Goal: Task Accomplishment & Management: Manage account settings

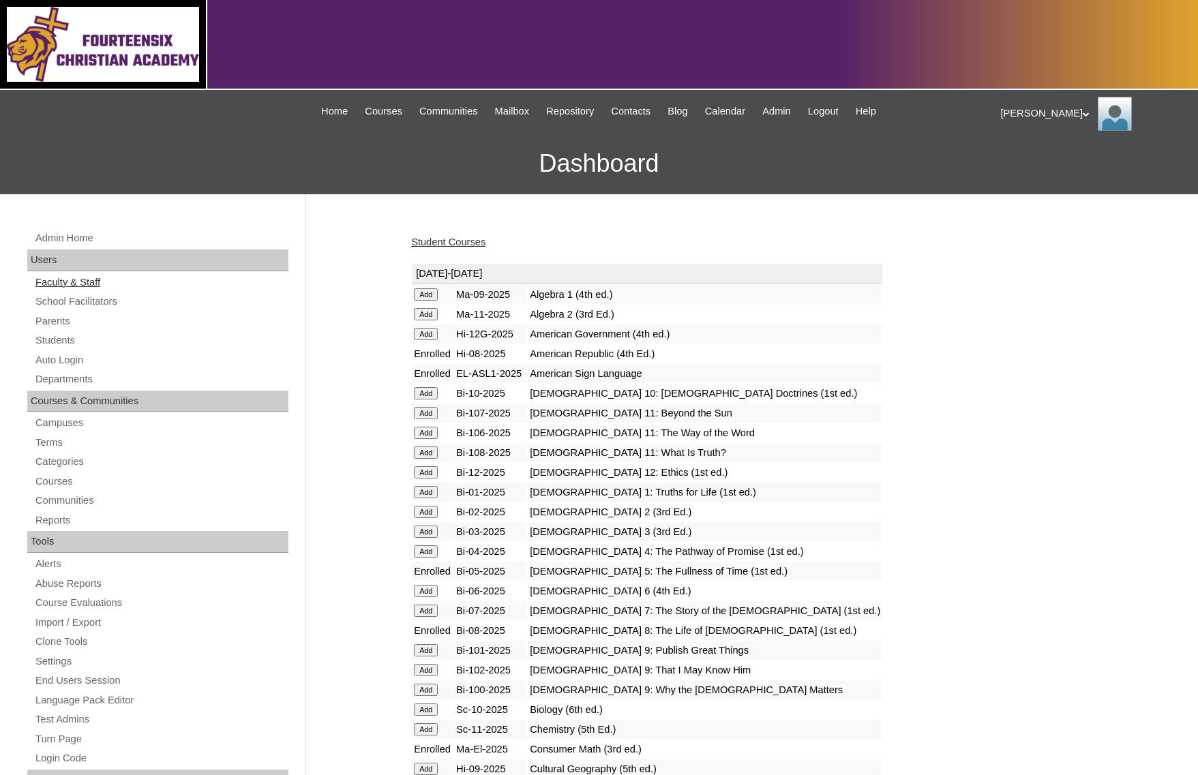
click at [74, 285] on link "Faculty & Staff" at bounding box center [161, 282] width 254 height 17
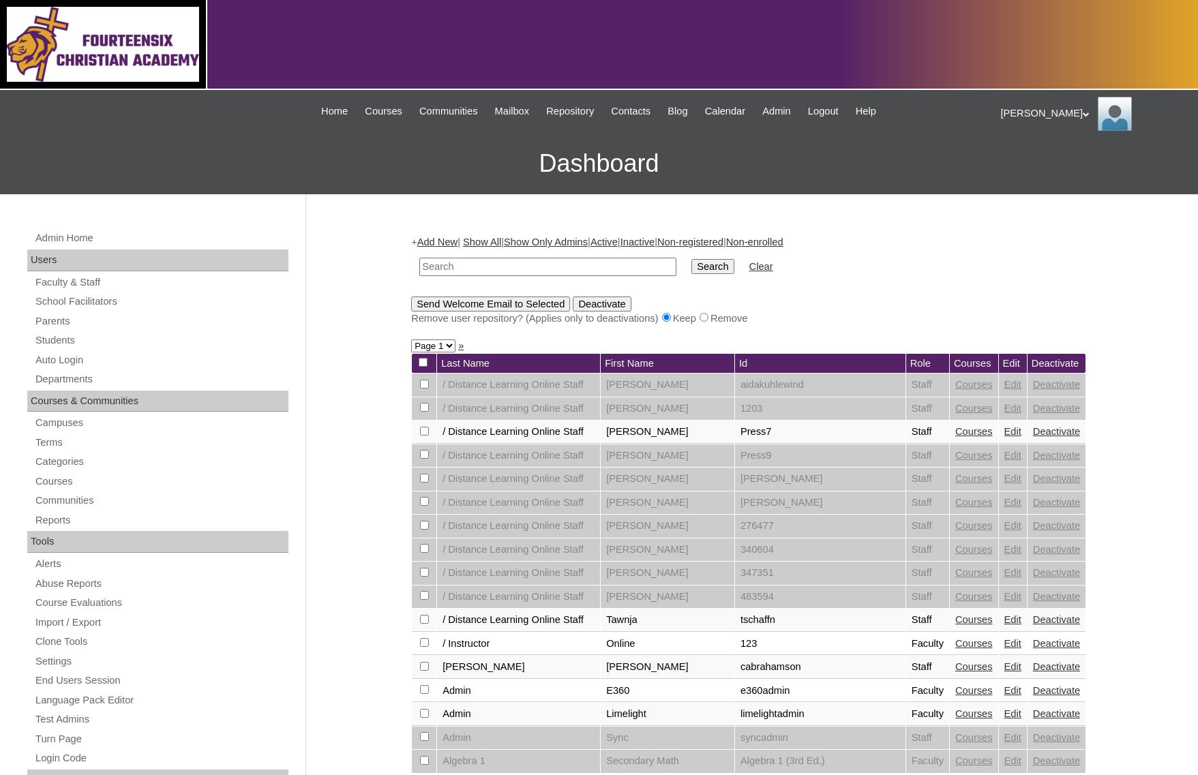
click at [907, 364] on td "Role" at bounding box center [927, 364] width 43 height 20
click at [908, 364] on td "Role" at bounding box center [927, 364] width 43 height 20
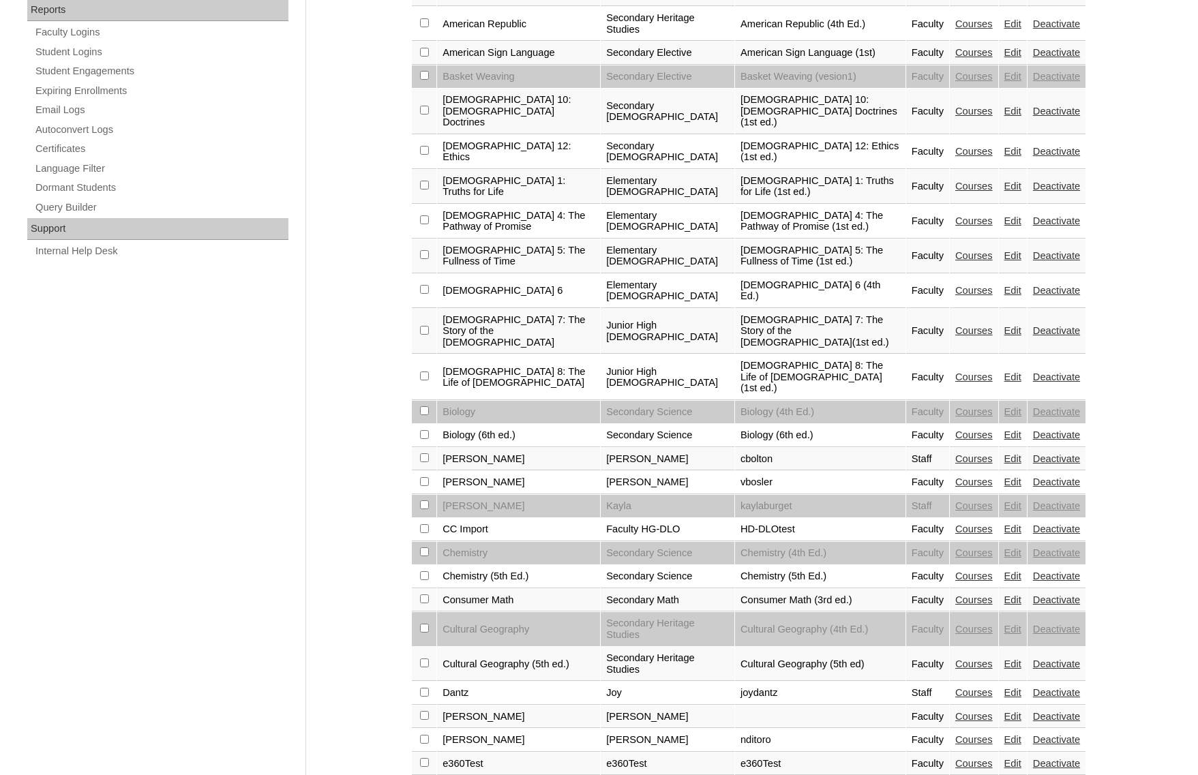
scroll to position [996, 0]
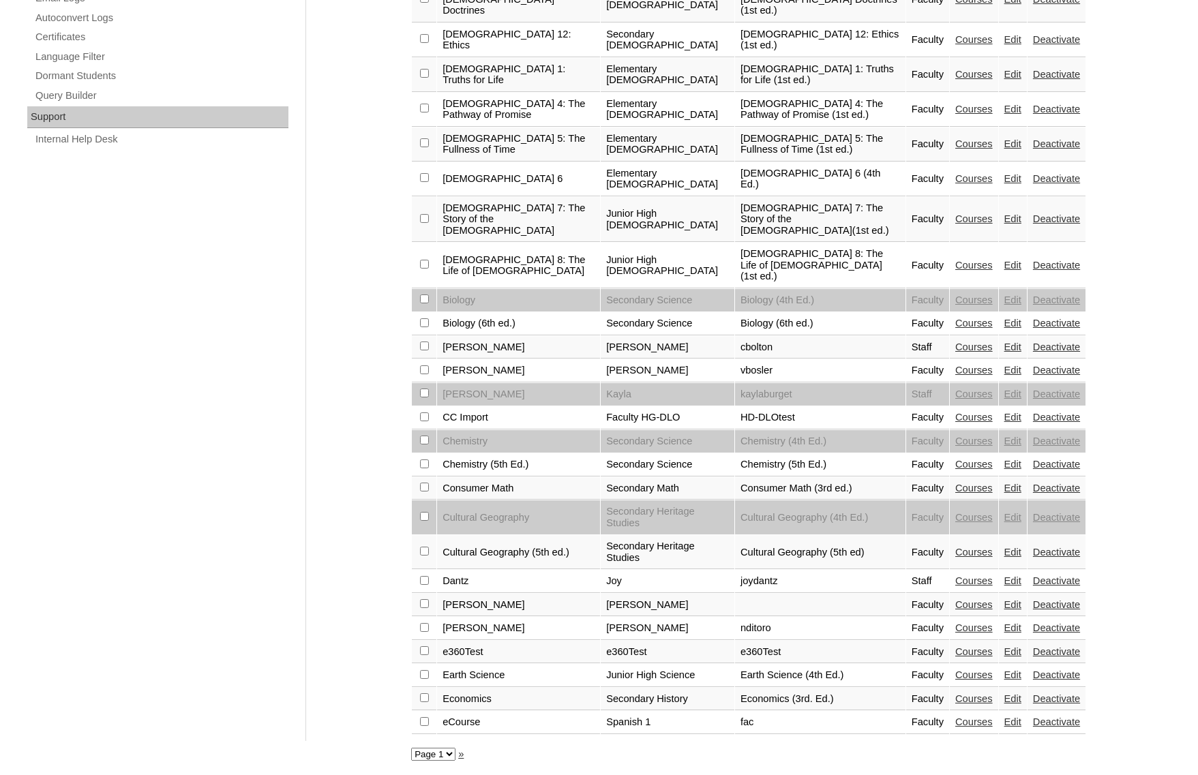
click at [464, 758] on link "»" at bounding box center [460, 754] width 5 height 11
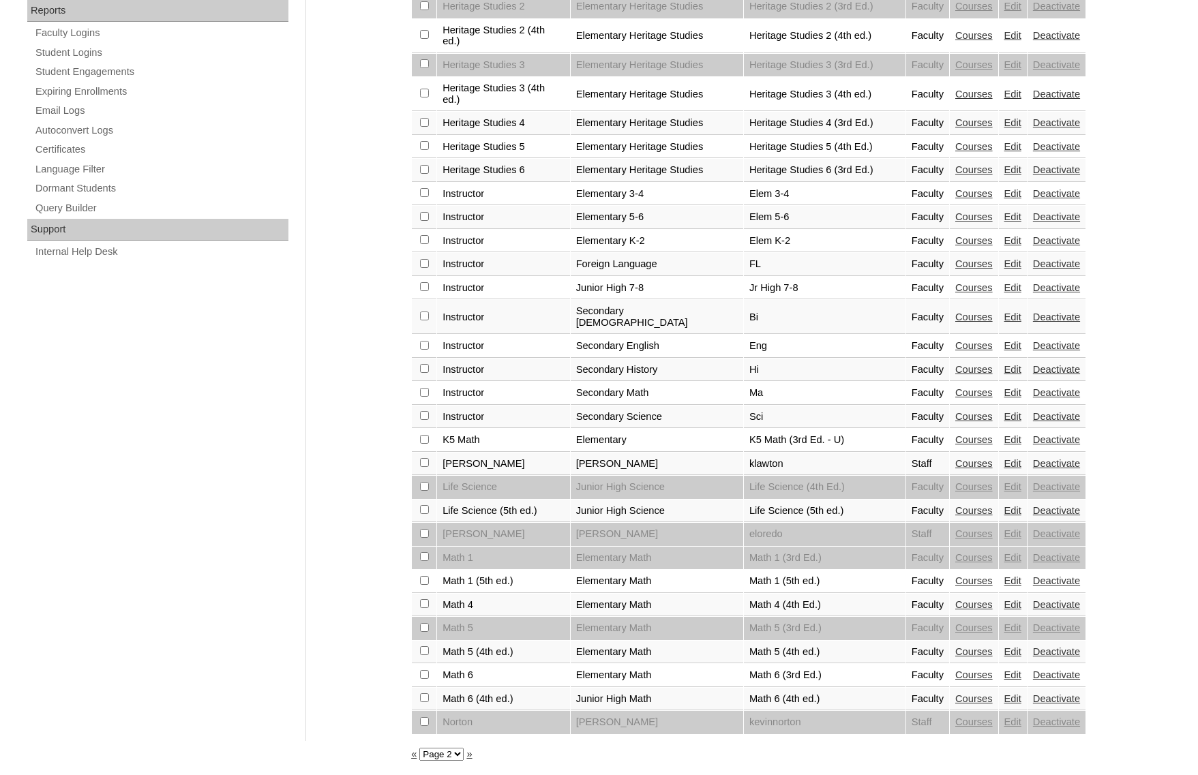
scroll to position [931, 0]
click at [471, 755] on link "»" at bounding box center [469, 754] width 5 height 11
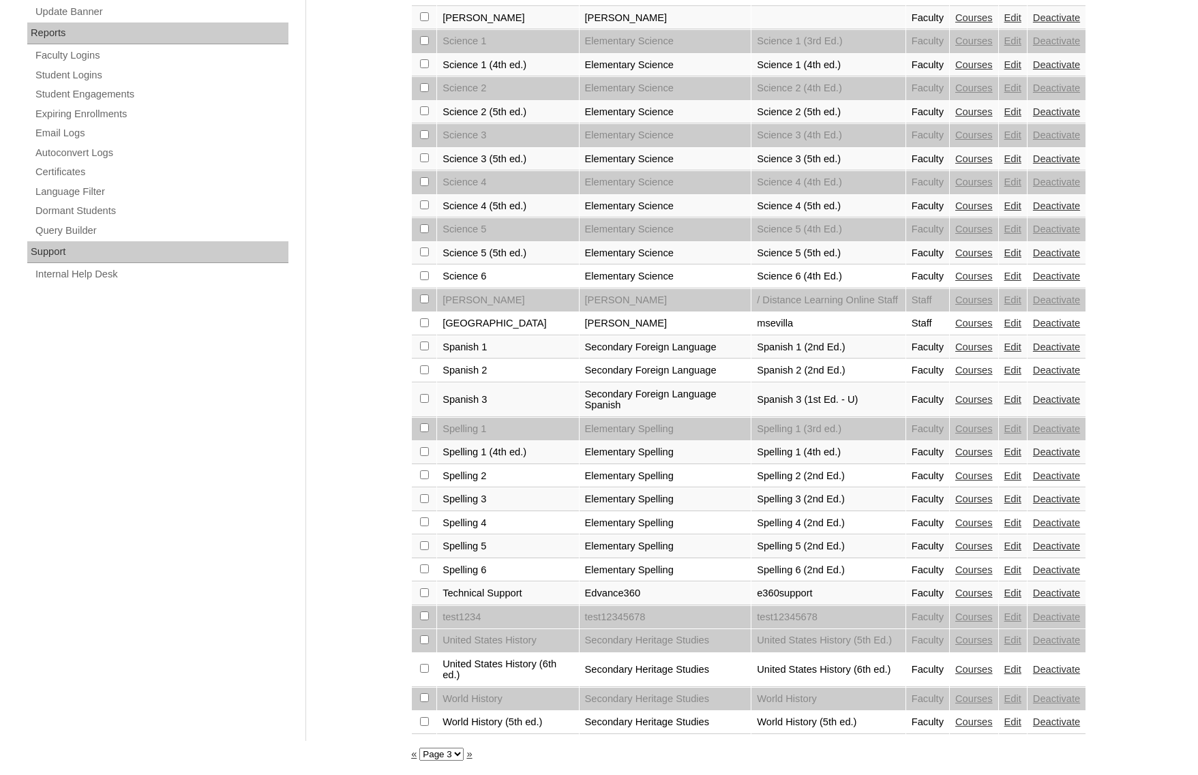
scroll to position [898, 0]
click at [472, 757] on link "»" at bounding box center [469, 754] width 5 height 11
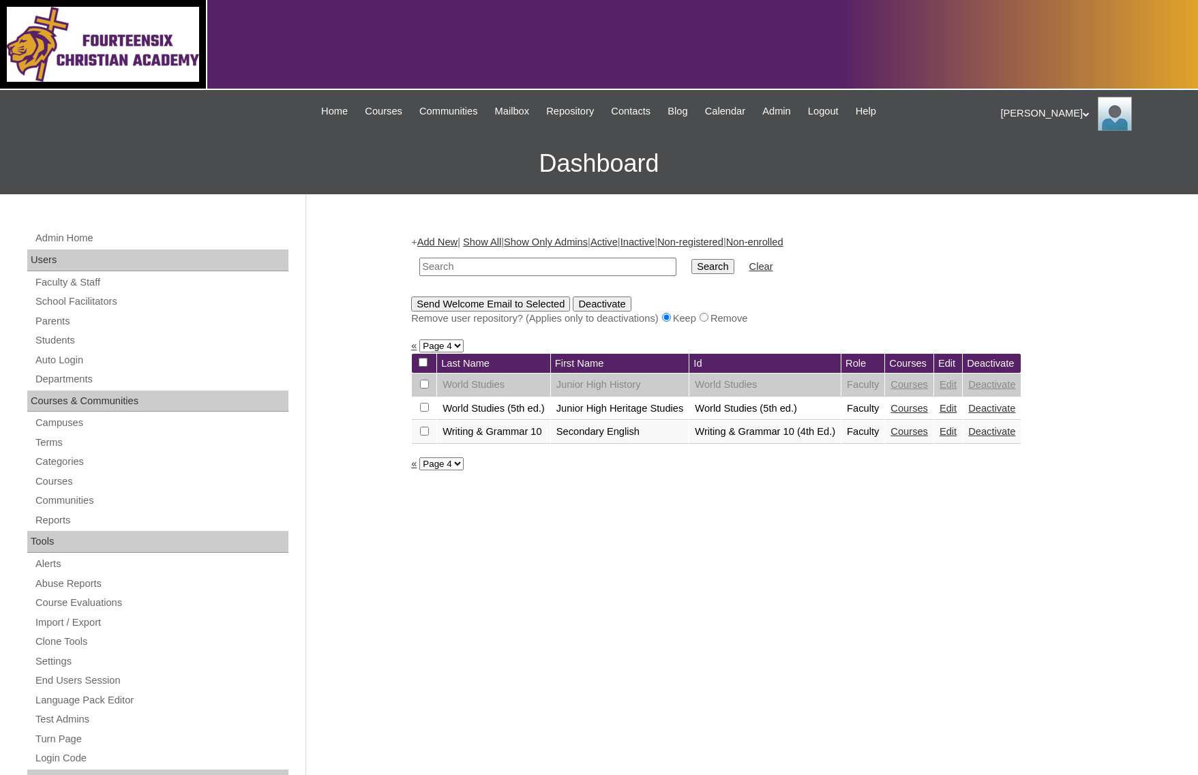
select select "admin_faculty.php?&page=1"
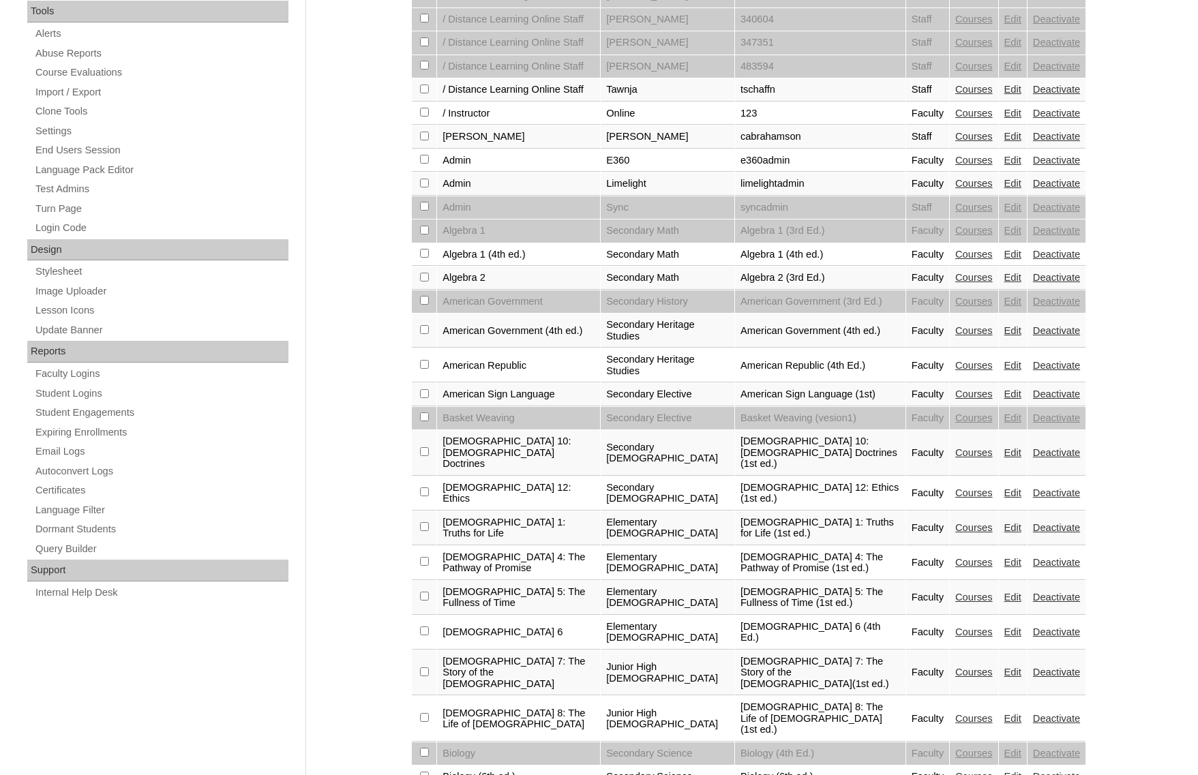
scroll to position [229, 0]
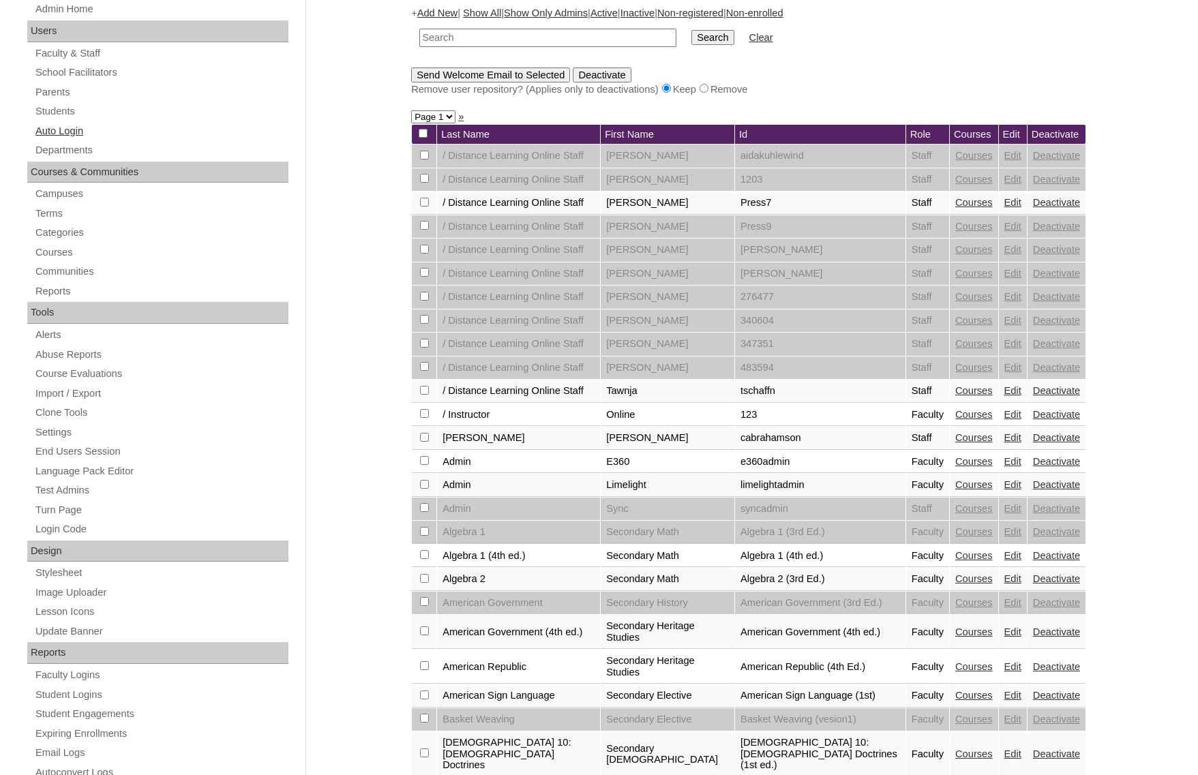
click at [71, 131] on link "Auto Login" at bounding box center [161, 131] width 254 height 17
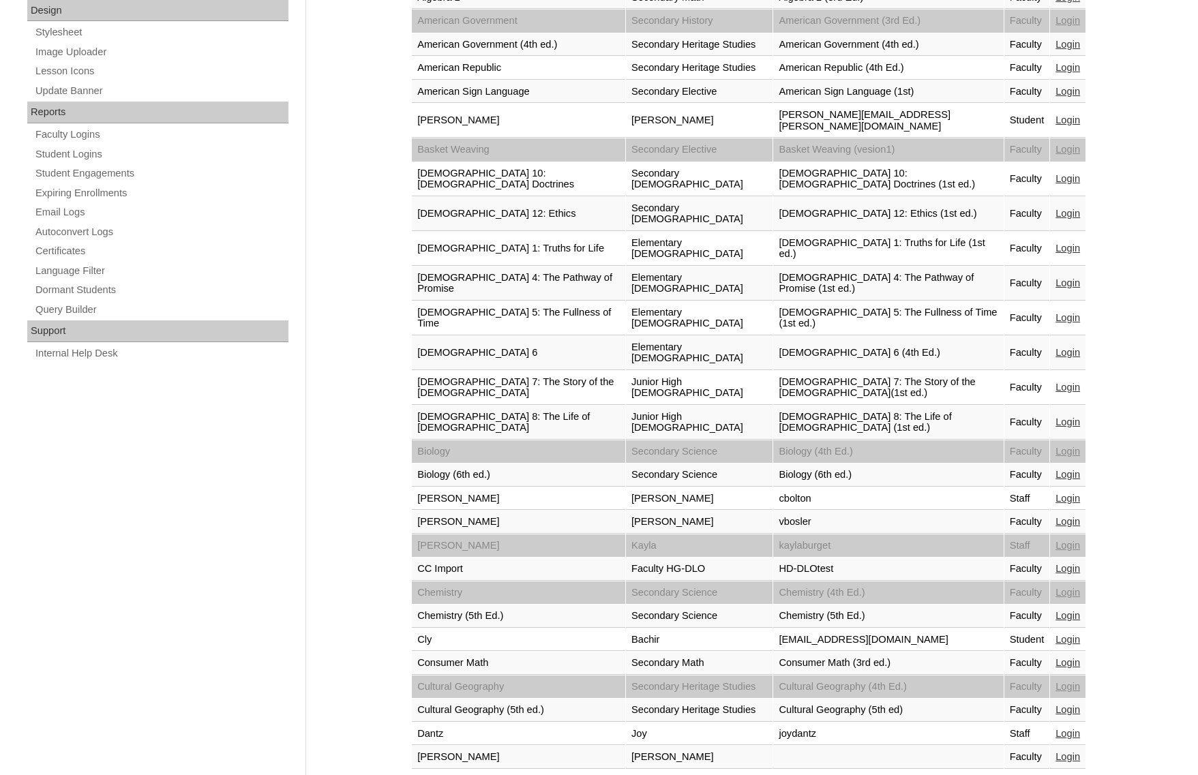
scroll to position [810, 0]
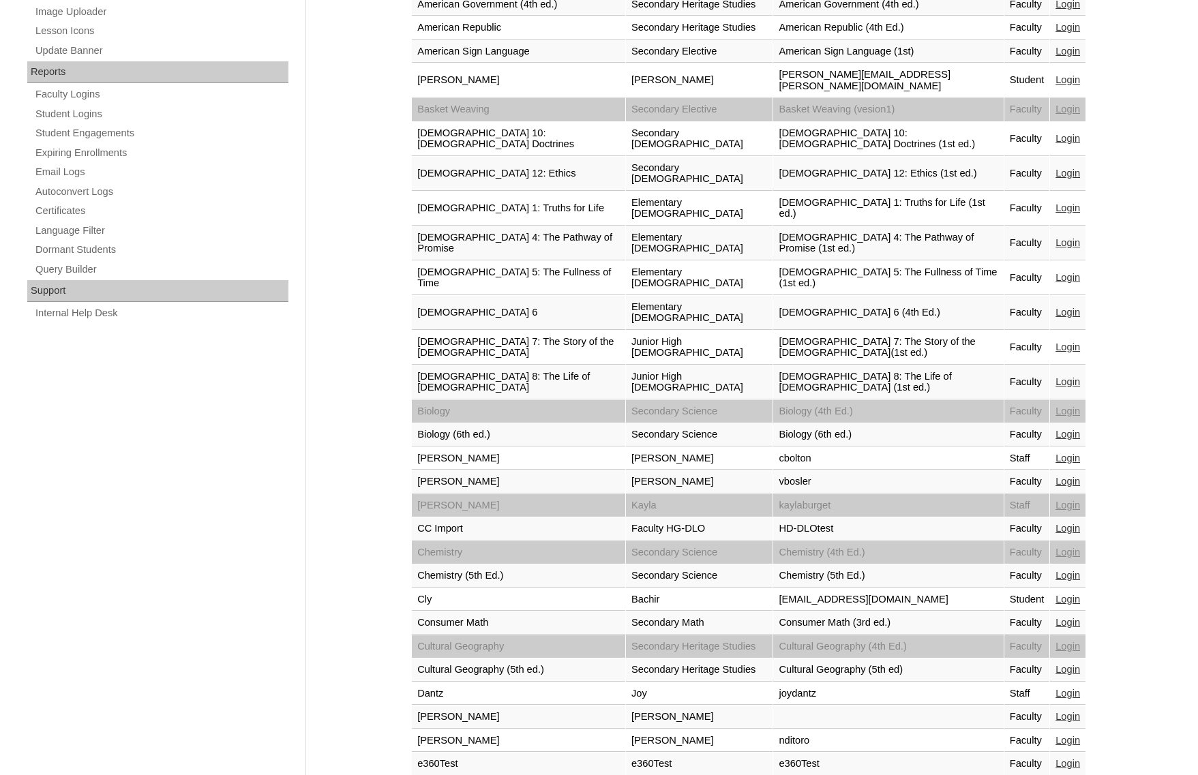
click at [1064, 476] on link "Login" at bounding box center [1068, 481] width 25 height 11
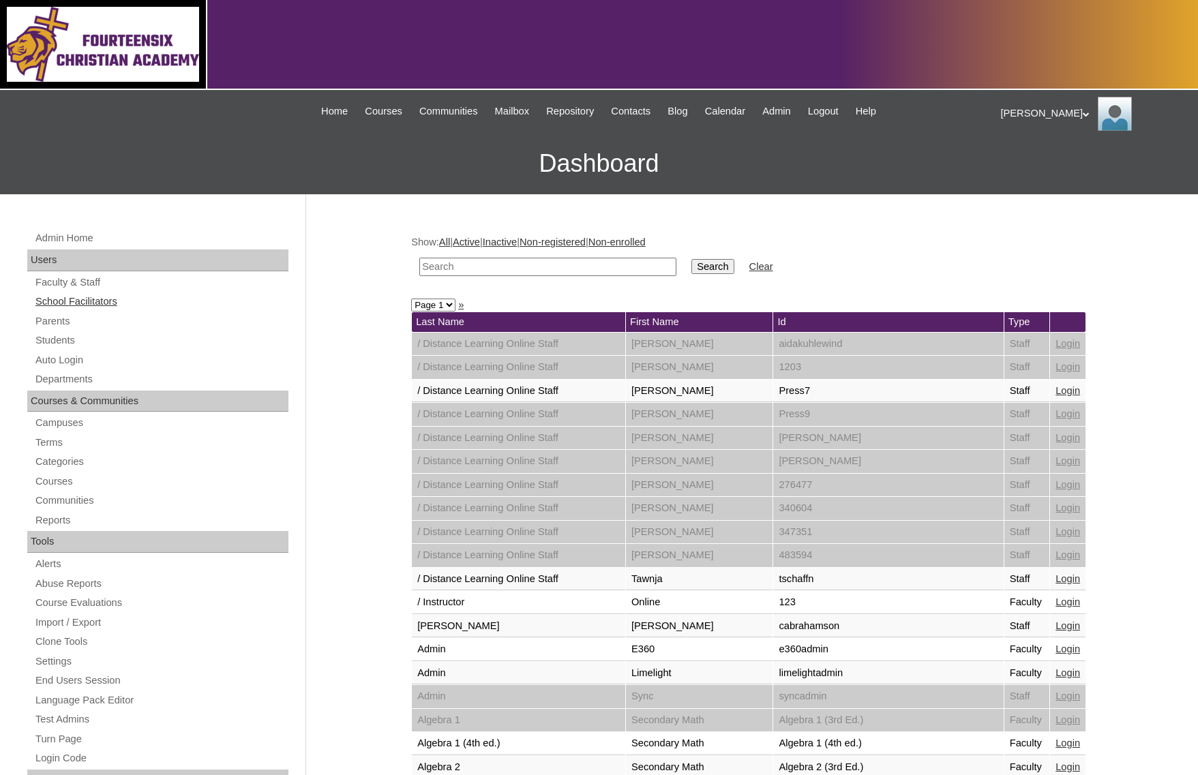
click at [89, 307] on link "School Facilitators" at bounding box center [161, 301] width 254 height 17
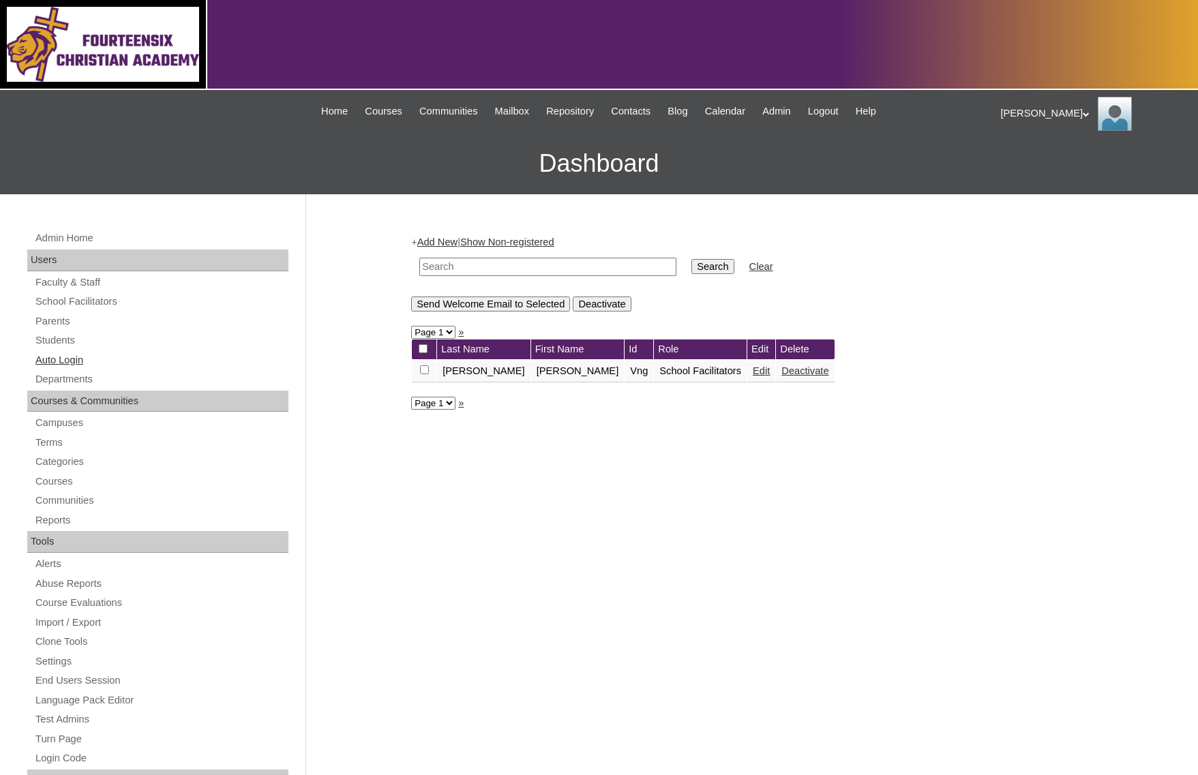
click at [57, 359] on link "Auto Login" at bounding box center [161, 360] width 254 height 17
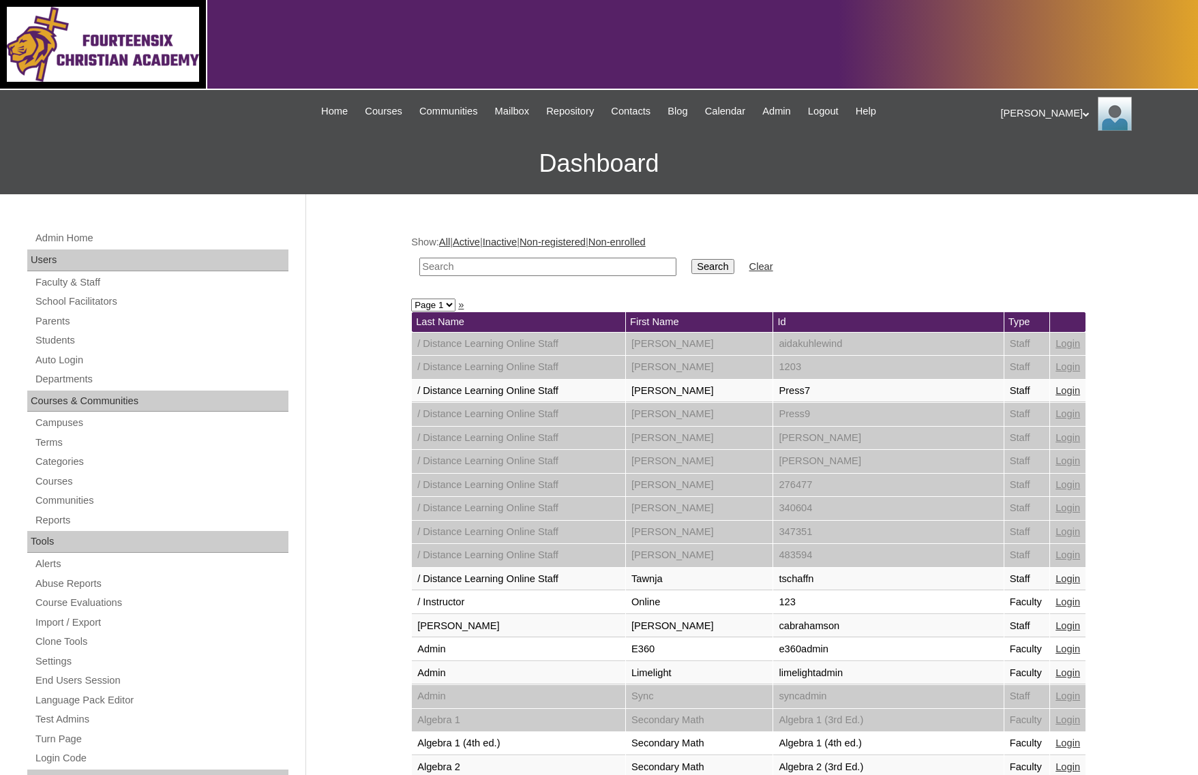
select select "admin_loginas.php?page=4"
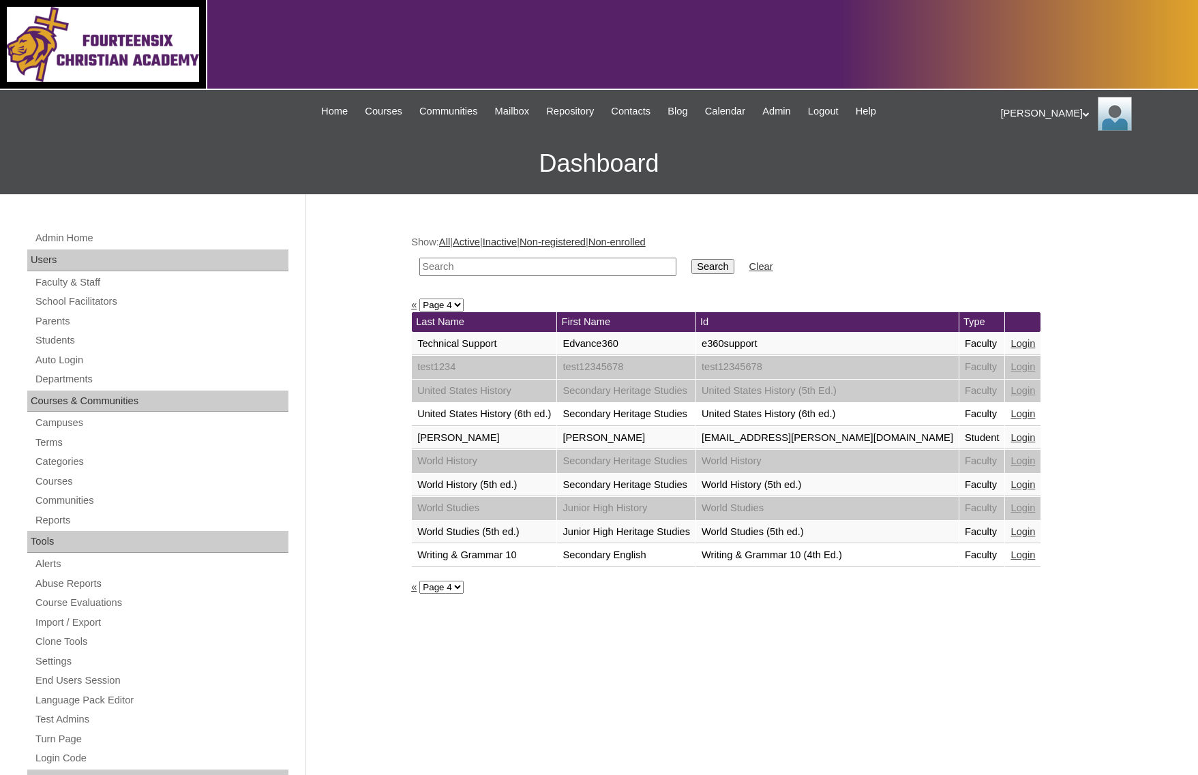
select select "admin_loginas.php?&page=3"
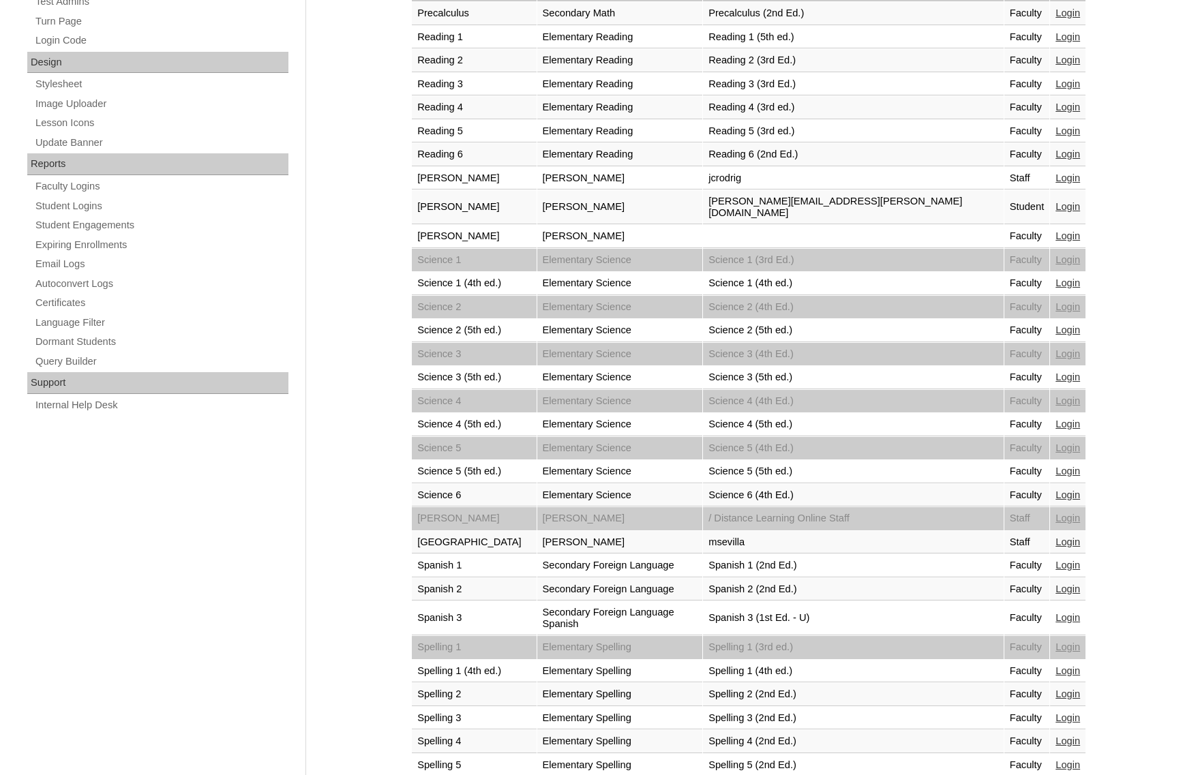
scroll to position [756, 0]
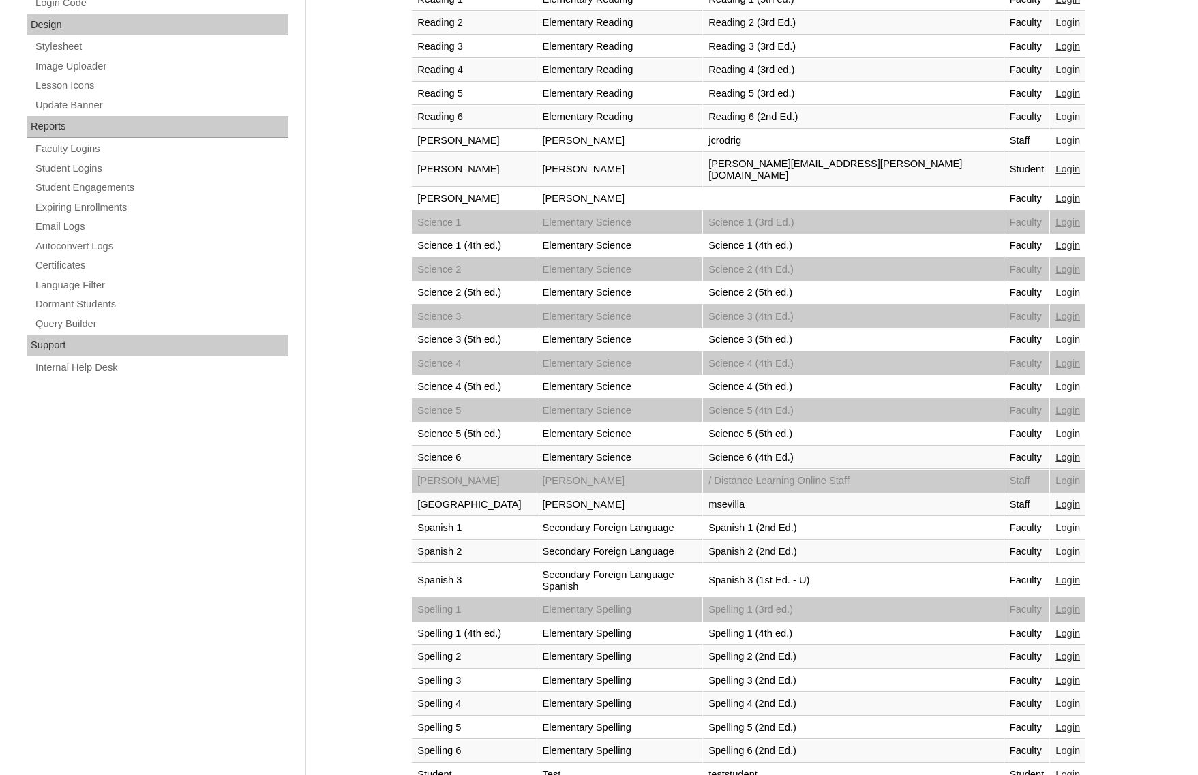
select select "admin_loginas.php?&page=2"
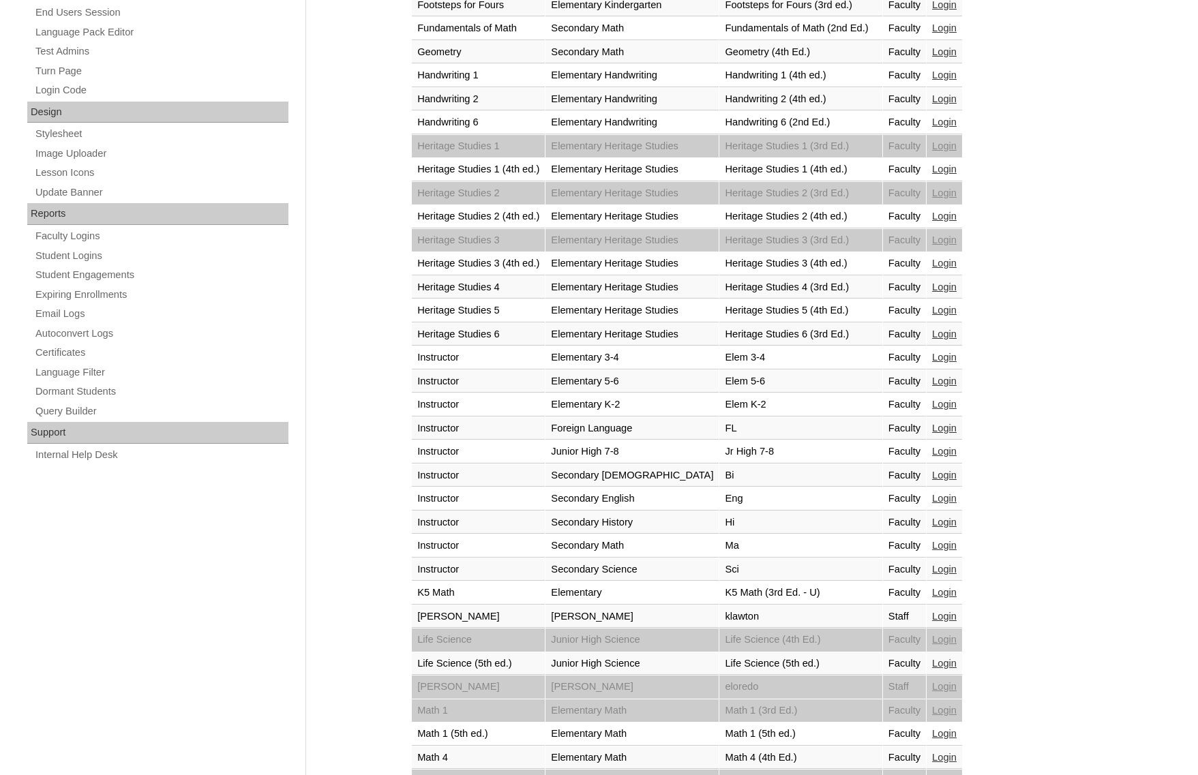
scroll to position [756, 0]
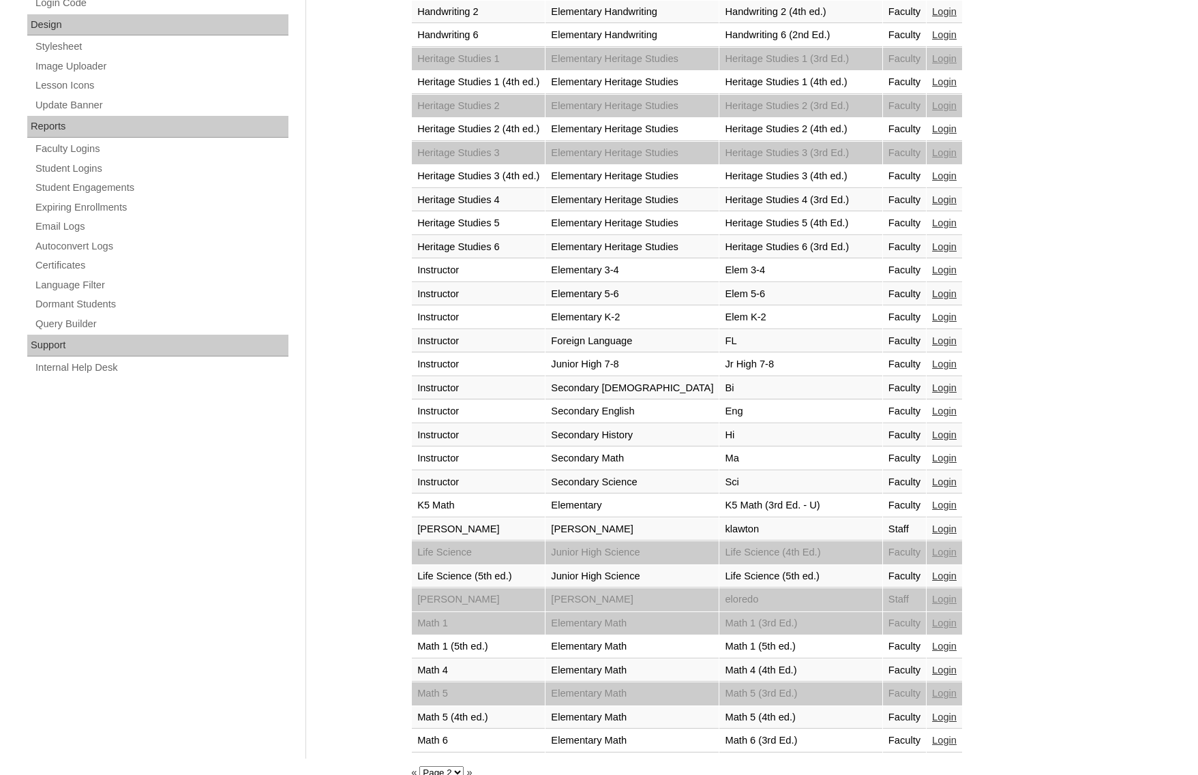
select select "admin_loginas.php?&page=4"
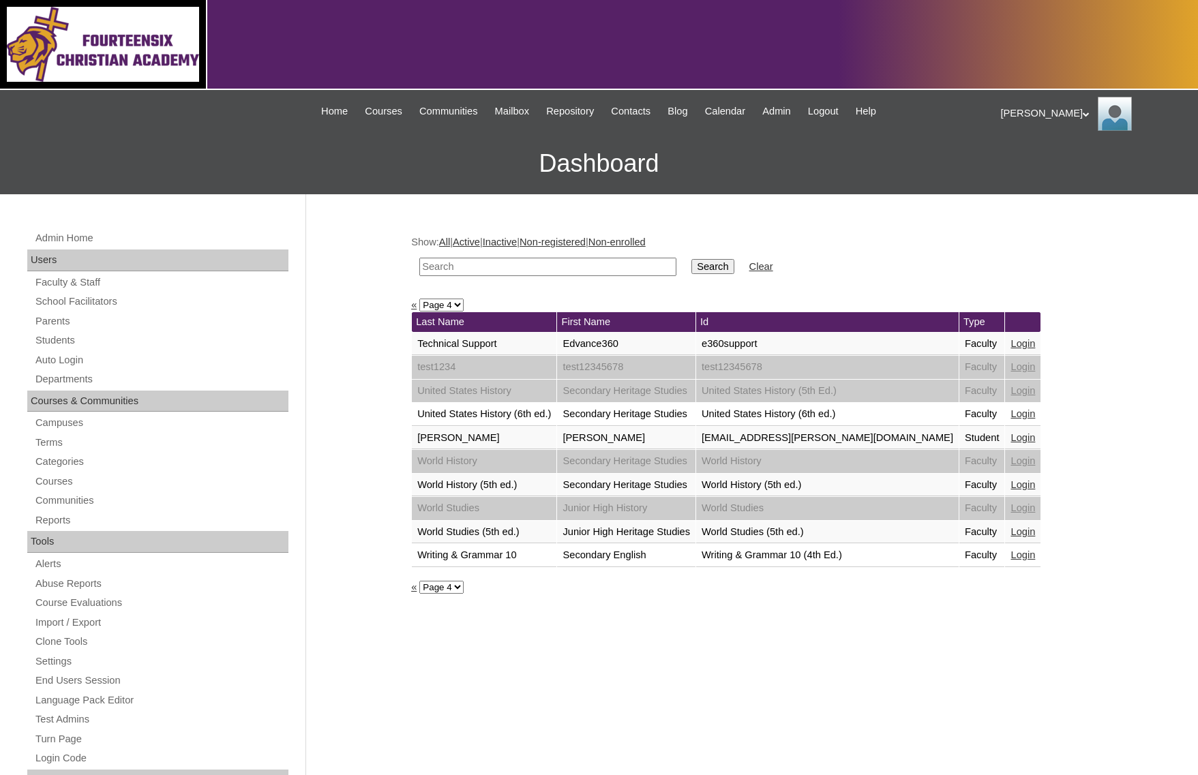
select select "admin_loginas.php?&page=3"
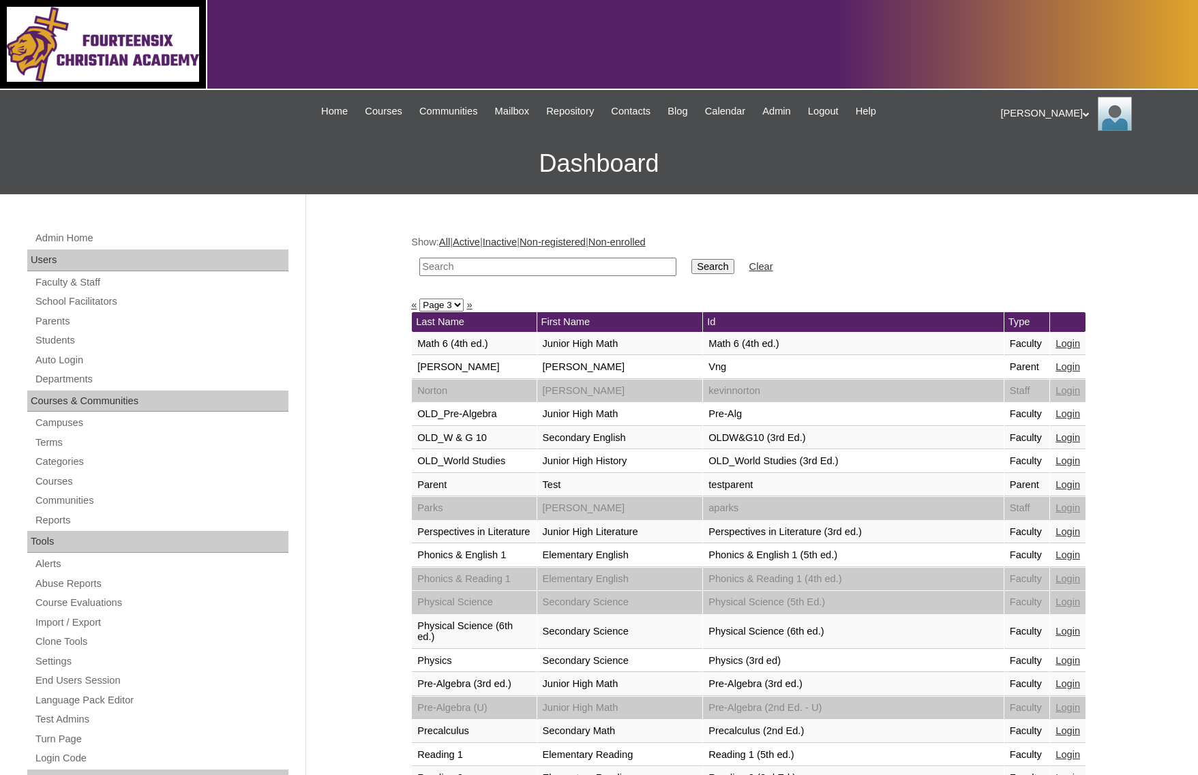
click at [1056, 366] on link "Login" at bounding box center [1068, 366] width 25 height 11
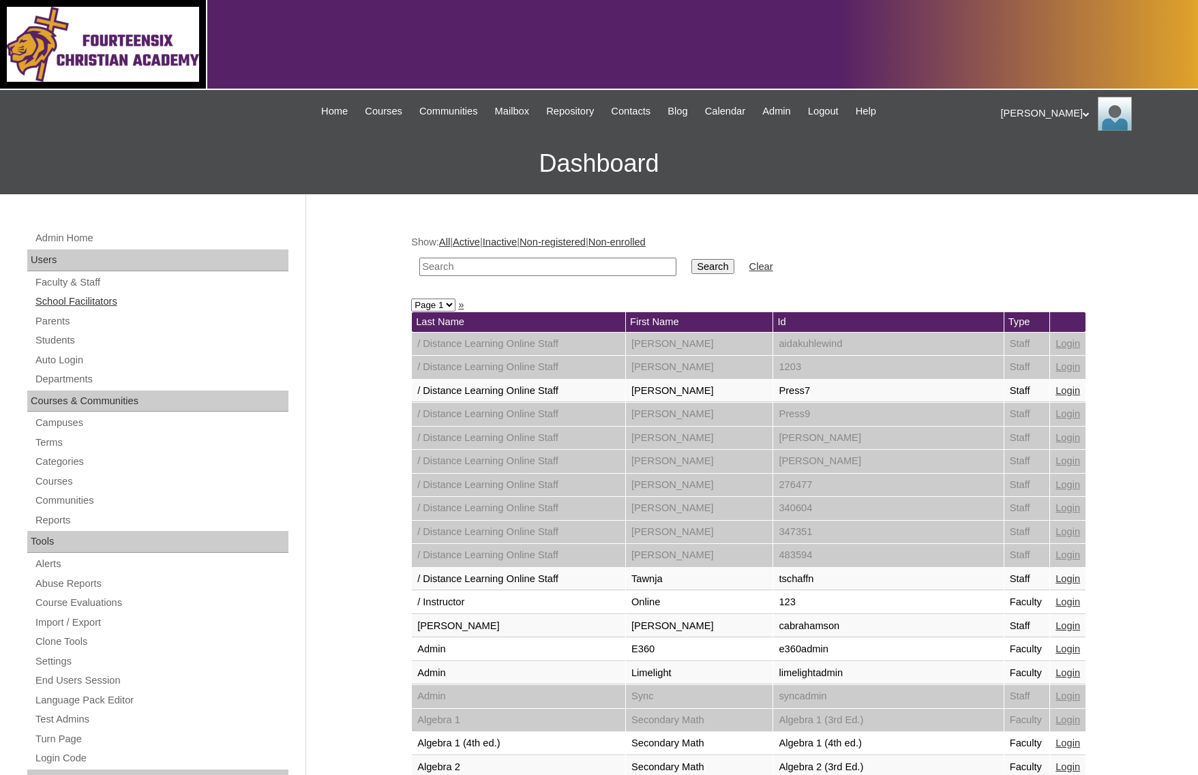
click at [89, 293] on link "School Facilitators" at bounding box center [161, 301] width 254 height 17
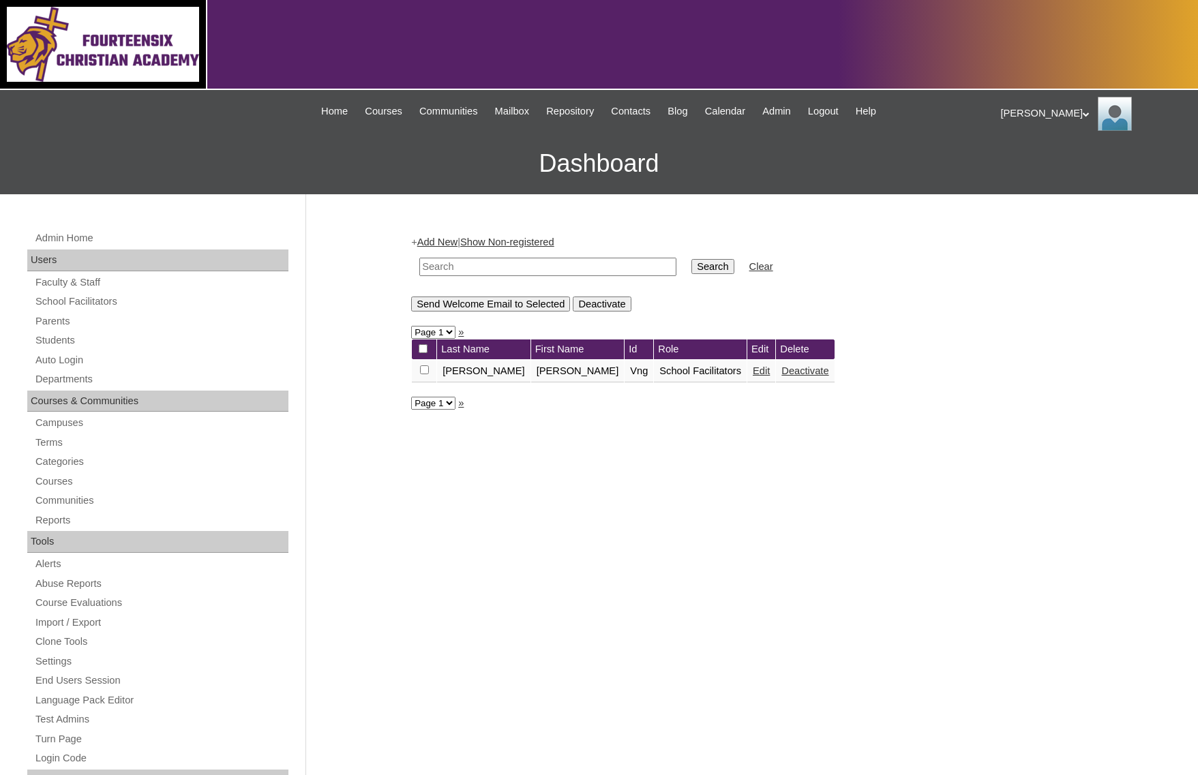
click at [455, 246] on link "Add New" at bounding box center [437, 242] width 40 height 11
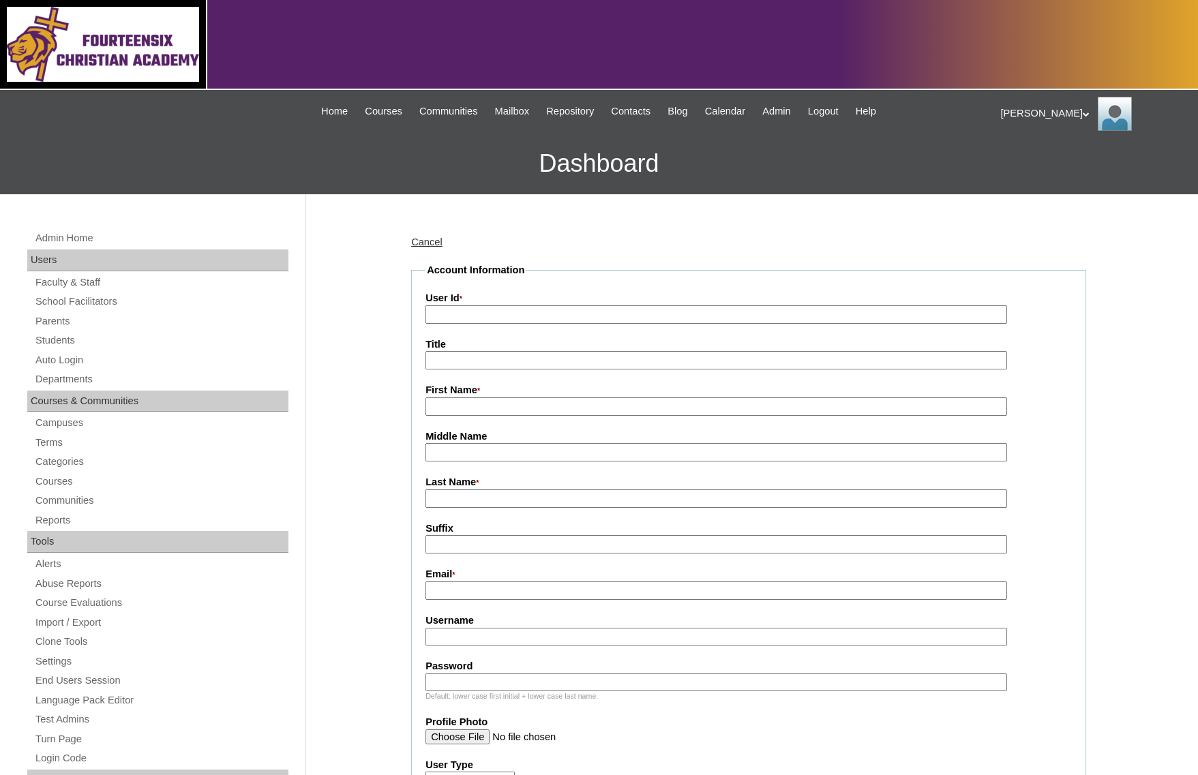
click at [474, 314] on input "User Id *" at bounding box center [717, 315] width 582 height 18
type input "Mr.A Teacher"
type input "[PERSON_NAME]"
type input "AbrahamsonTEACHER"
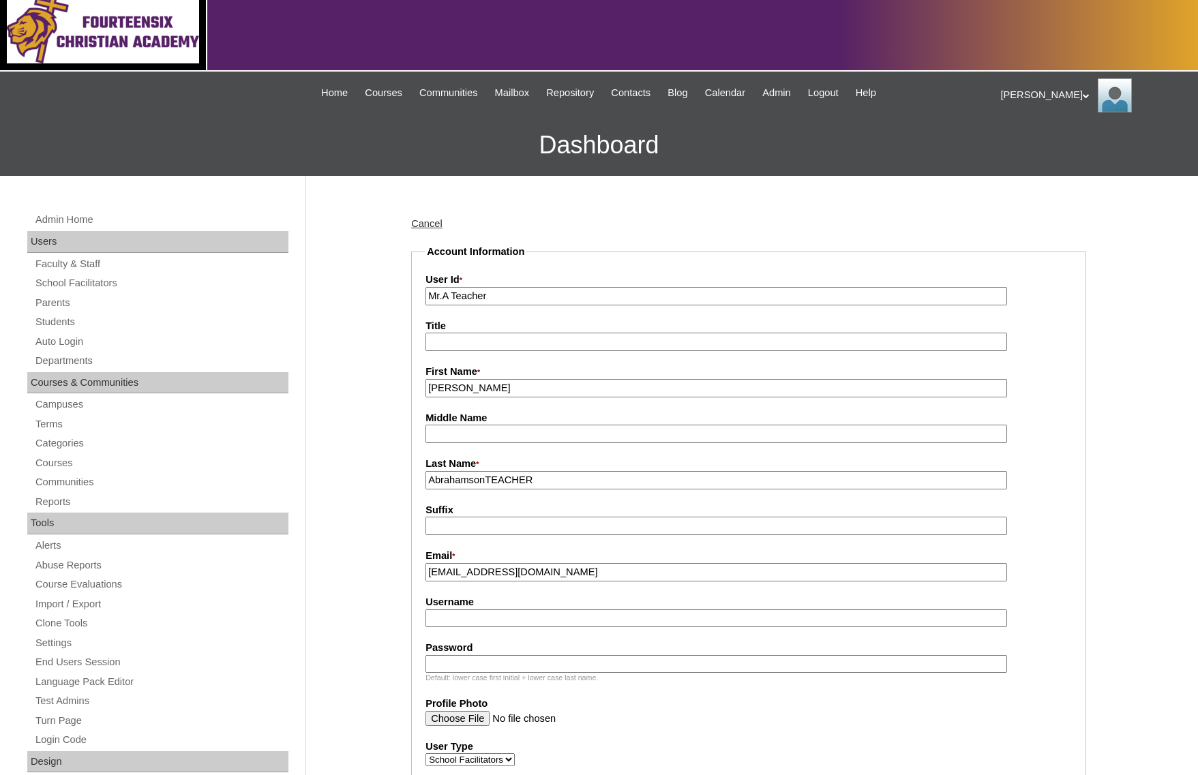
scroll to position [132, 0]
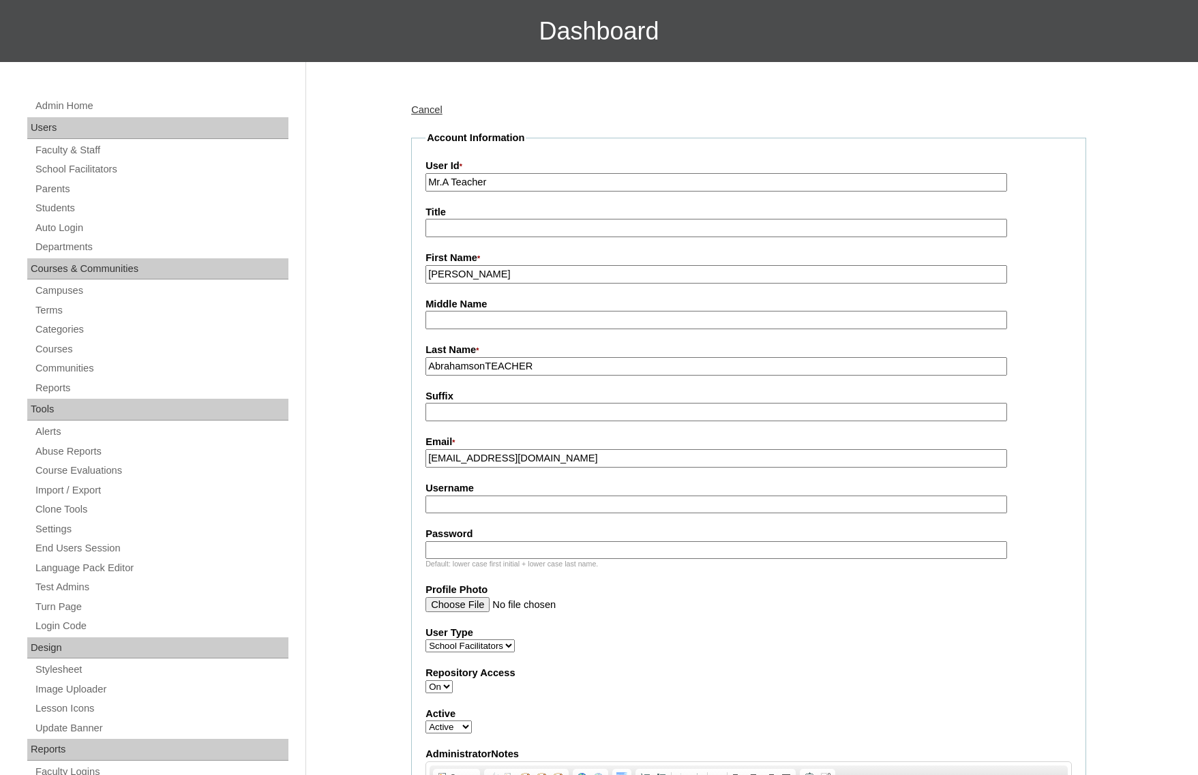
type input "pastorcodya@gmail.com"
click at [574, 554] on input "Password" at bounding box center [717, 551] width 582 height 18
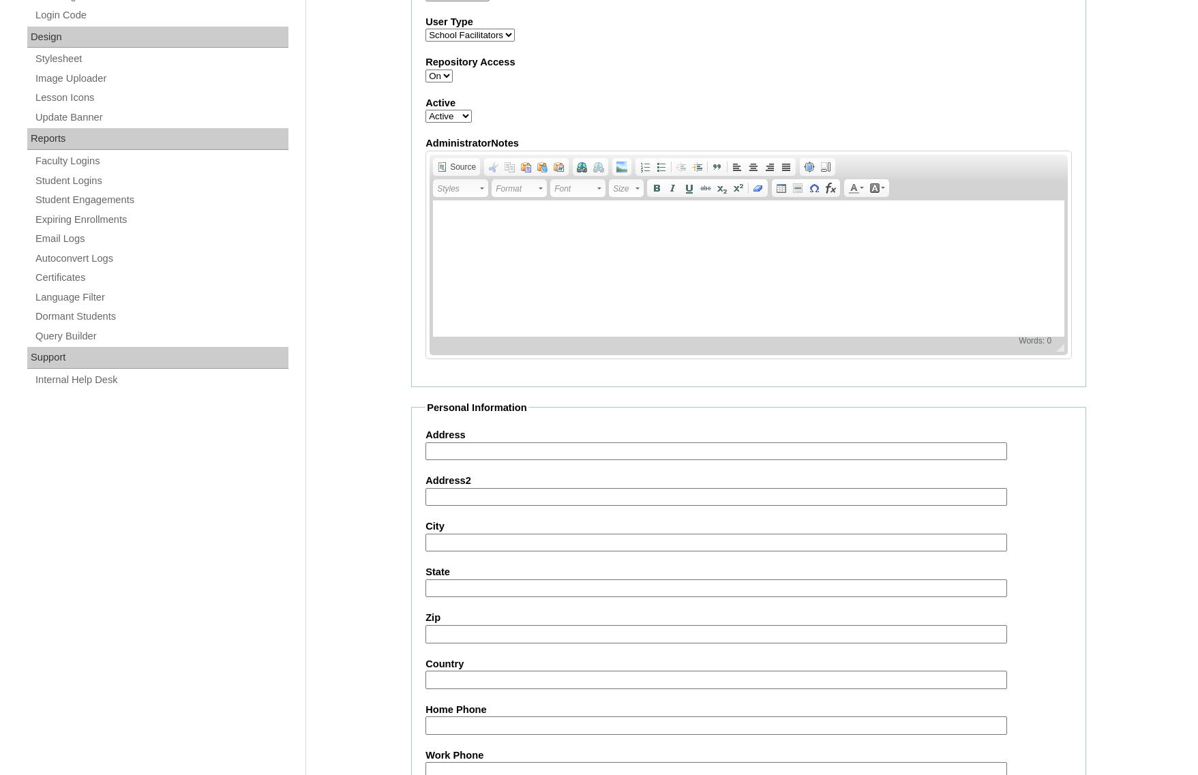
scroll to position [1093, 0]
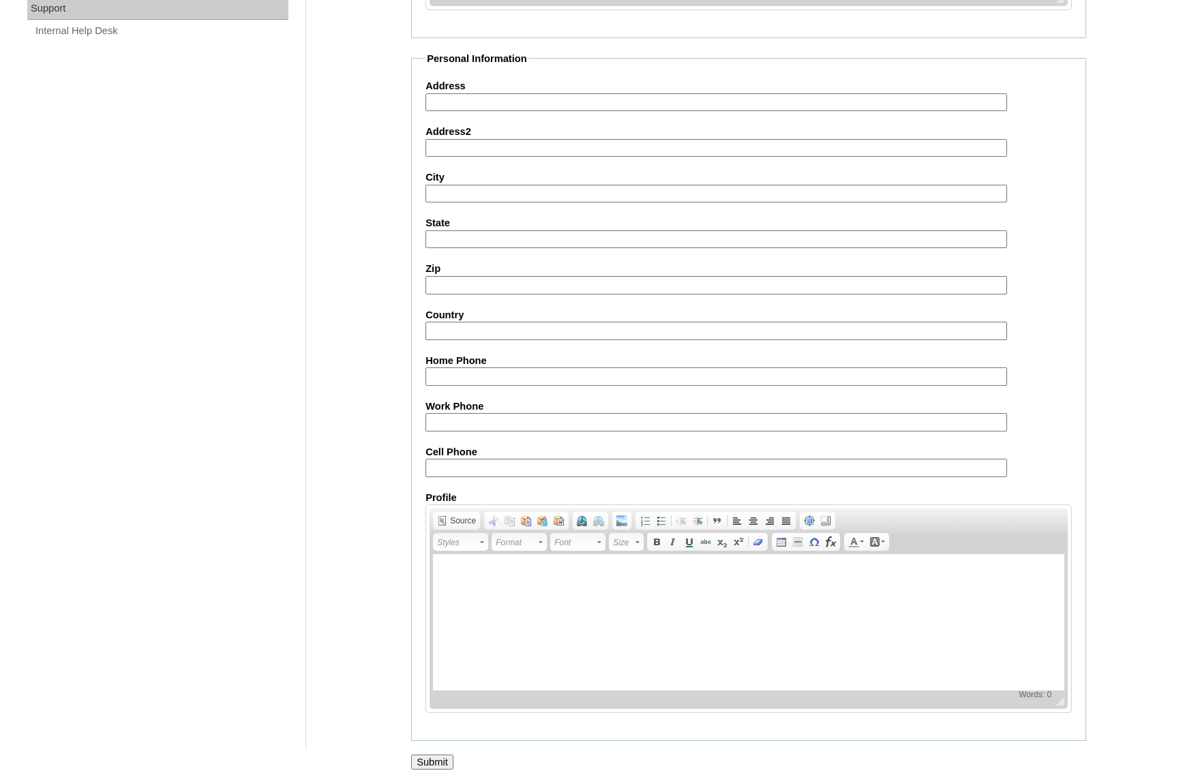
type input "AmyNCody3#"
click at [439, 755] on input "Submit" at bounding box center [432, 762] width 42 height 15
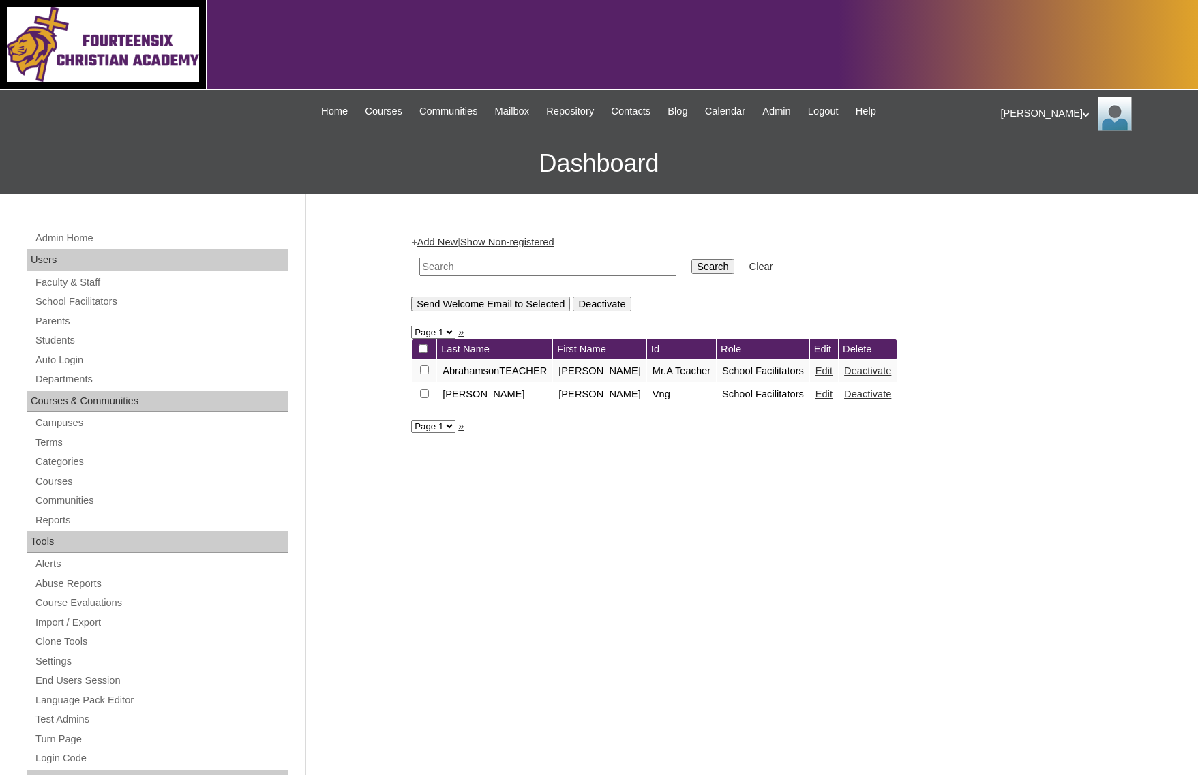
click at [816, 372] on link "Edit" at bounding box center [824, 371] width 17 height 11
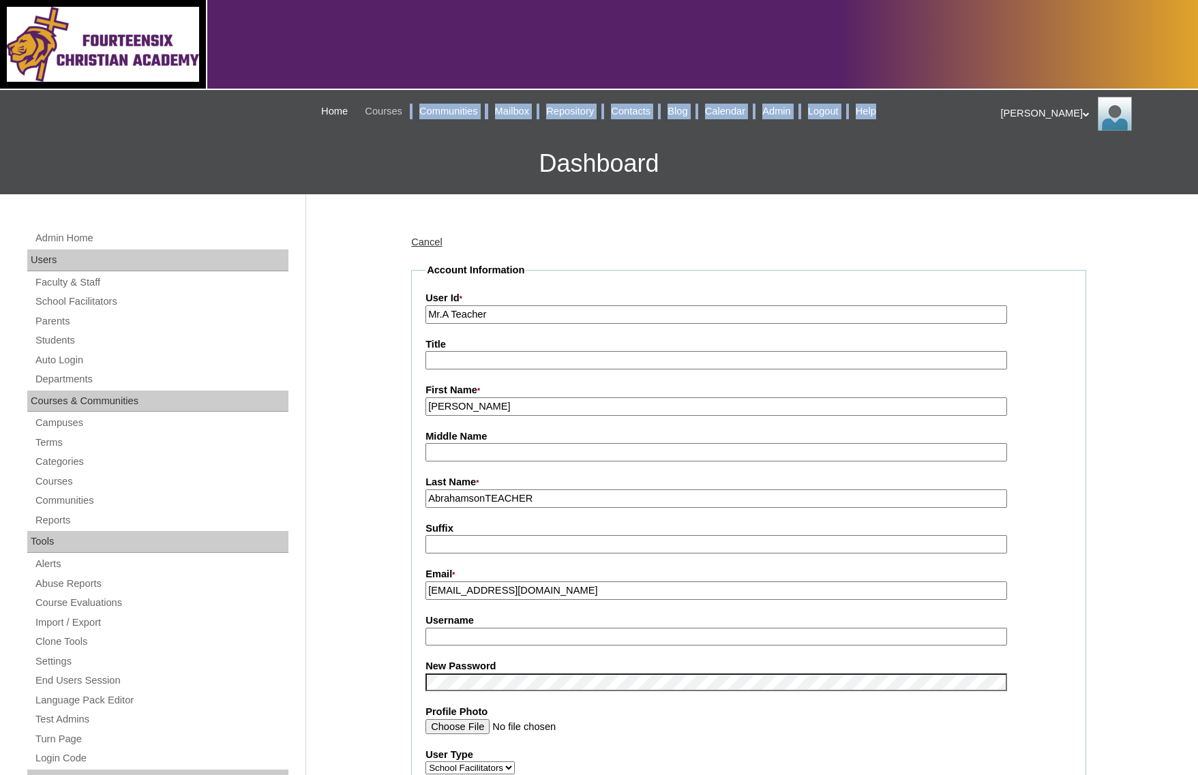
click at [368, 119] on div "|N|Staff|| Skip to Main Content Skip to Sub Navigation Home Courses Communities…" at bounding box center [599, 111] width 776 height 29
click at [367, 106] on span "Courses" at bounding box center [384, 112] width 38 height 16
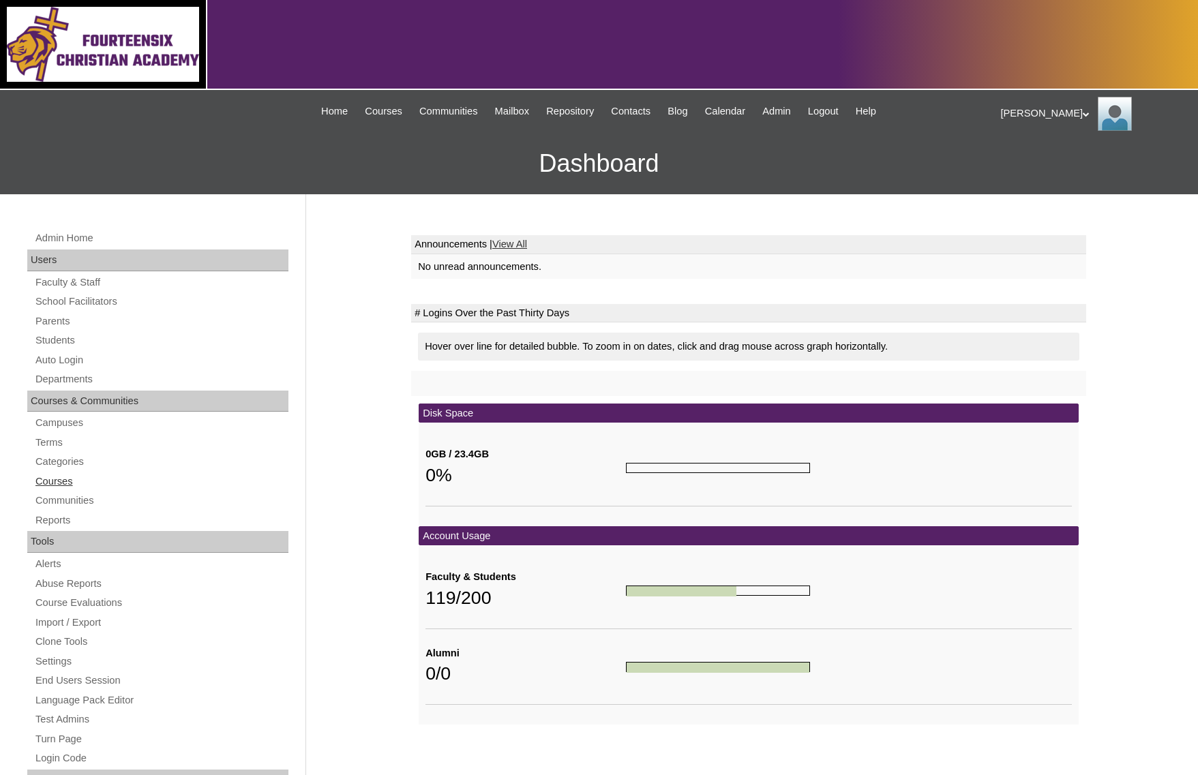
click at [76, 477] on link "Courses" at bounding box center [161, 481] width 254 height 17
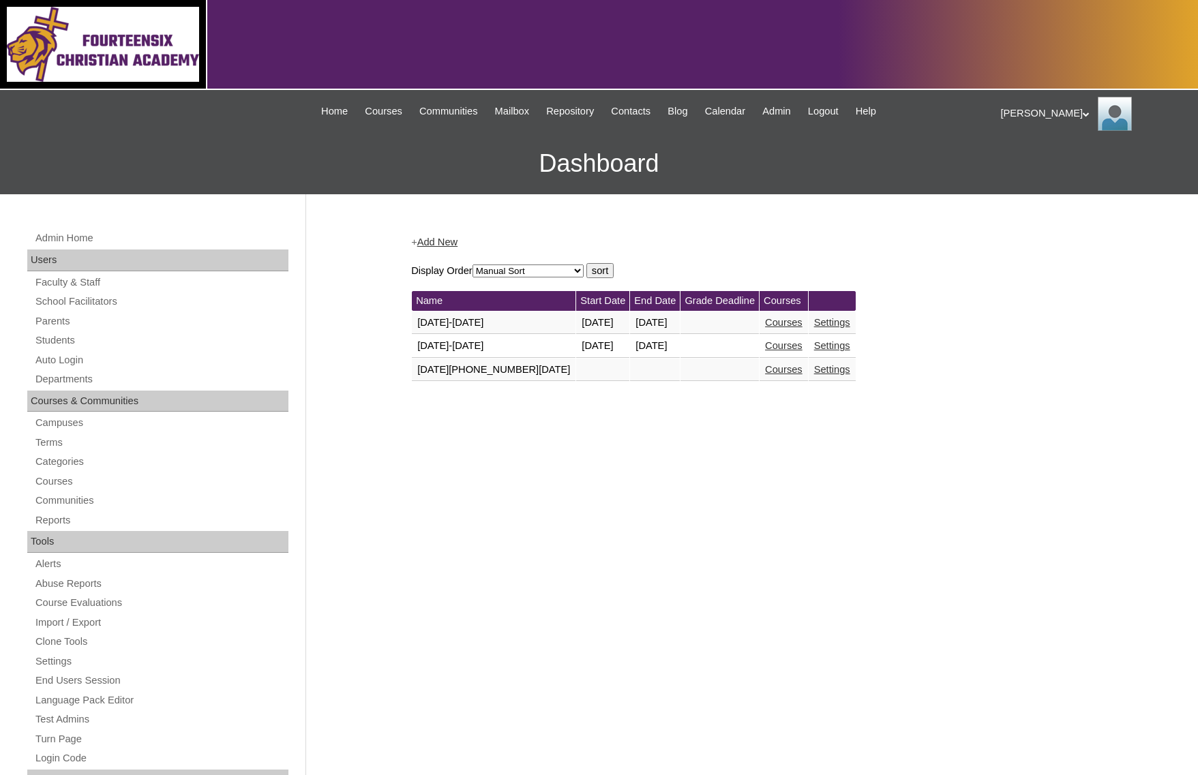
click at [769, 349] on link "Courses" at bounding box center [784, 345] width 38 height 11
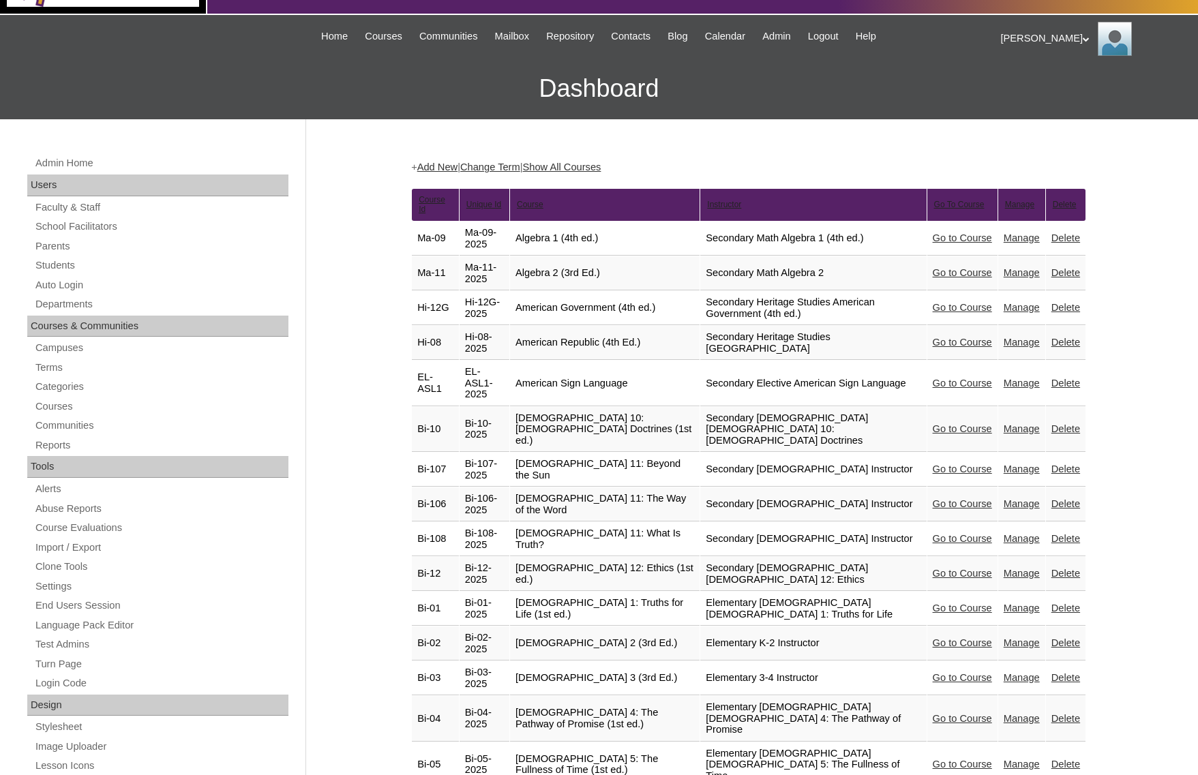
scroll to position [92, 0]
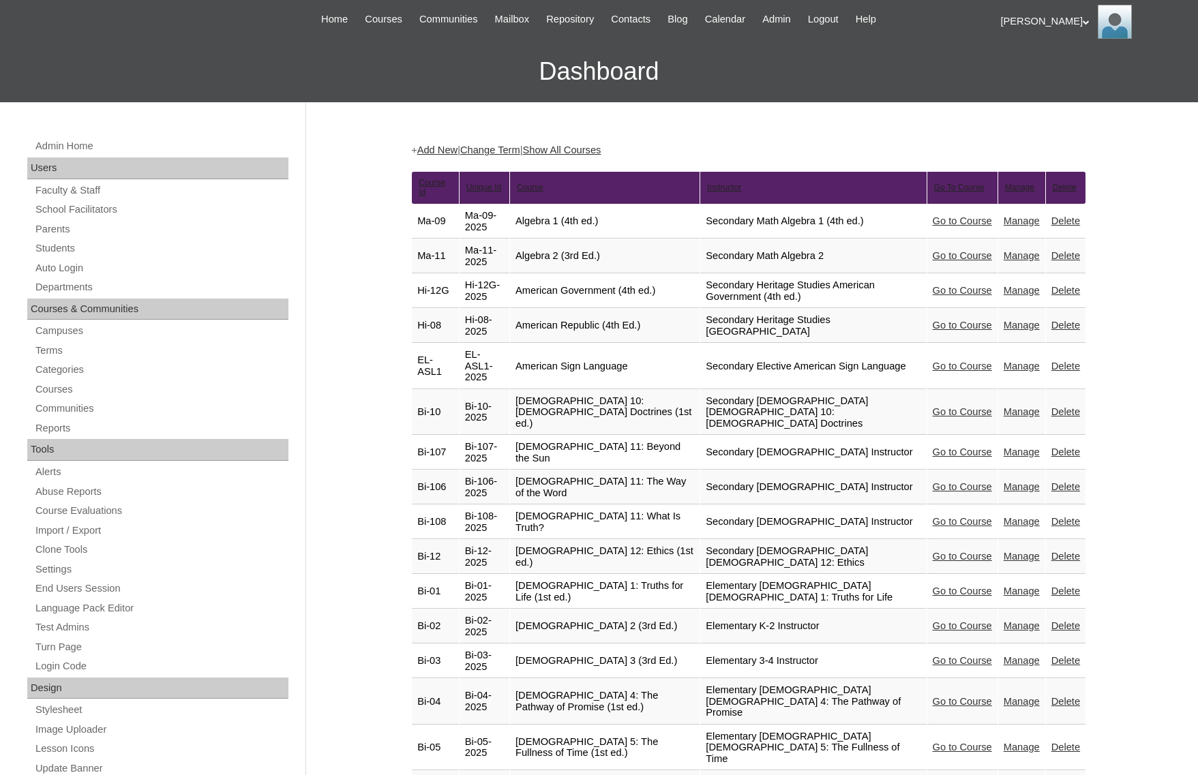
click at [1012, 742] on link "Manage" at bounding box center [1022, 747] width 36 height 11
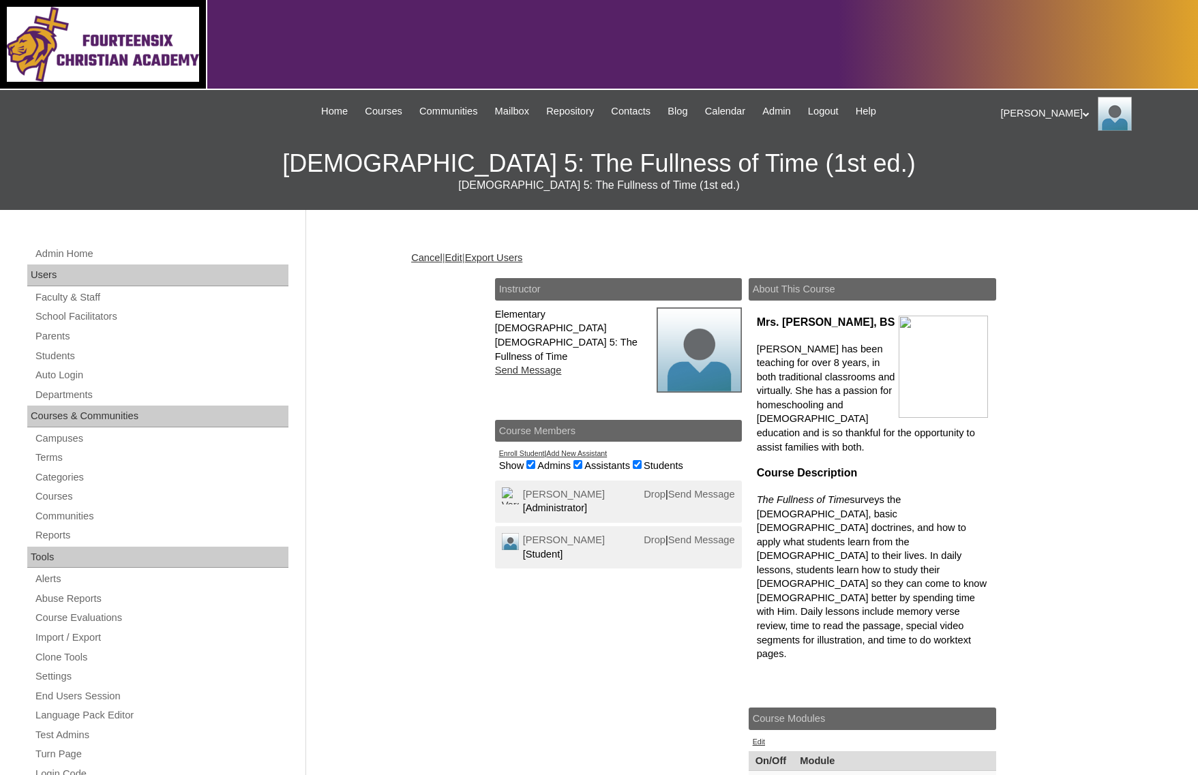
click at [572, 453] on link "Add New Assistant" at bounding box center [576, 453] width 61 height 8
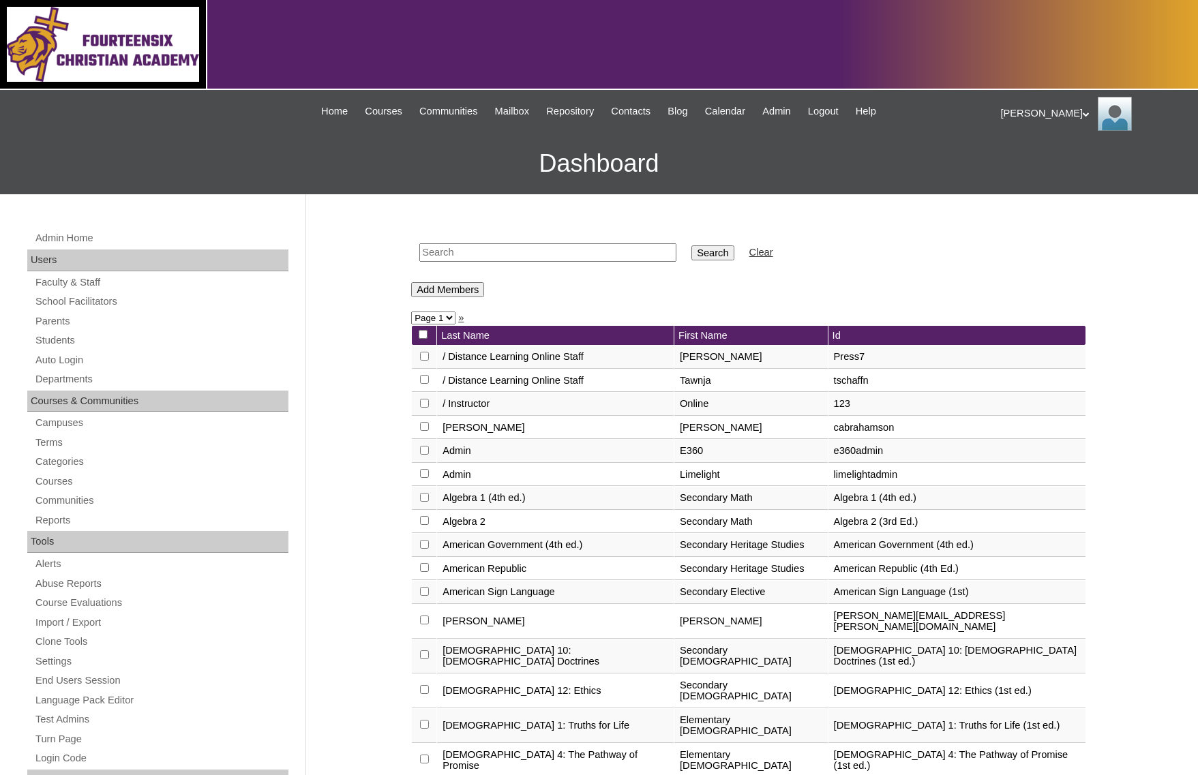
click at [675, 329] on td "First Name" at bounding box center [751, 336] width 153 height 20
click at [125, 302] on link "School Facilitators" at bounding box center [161, 301] width 254 height 17
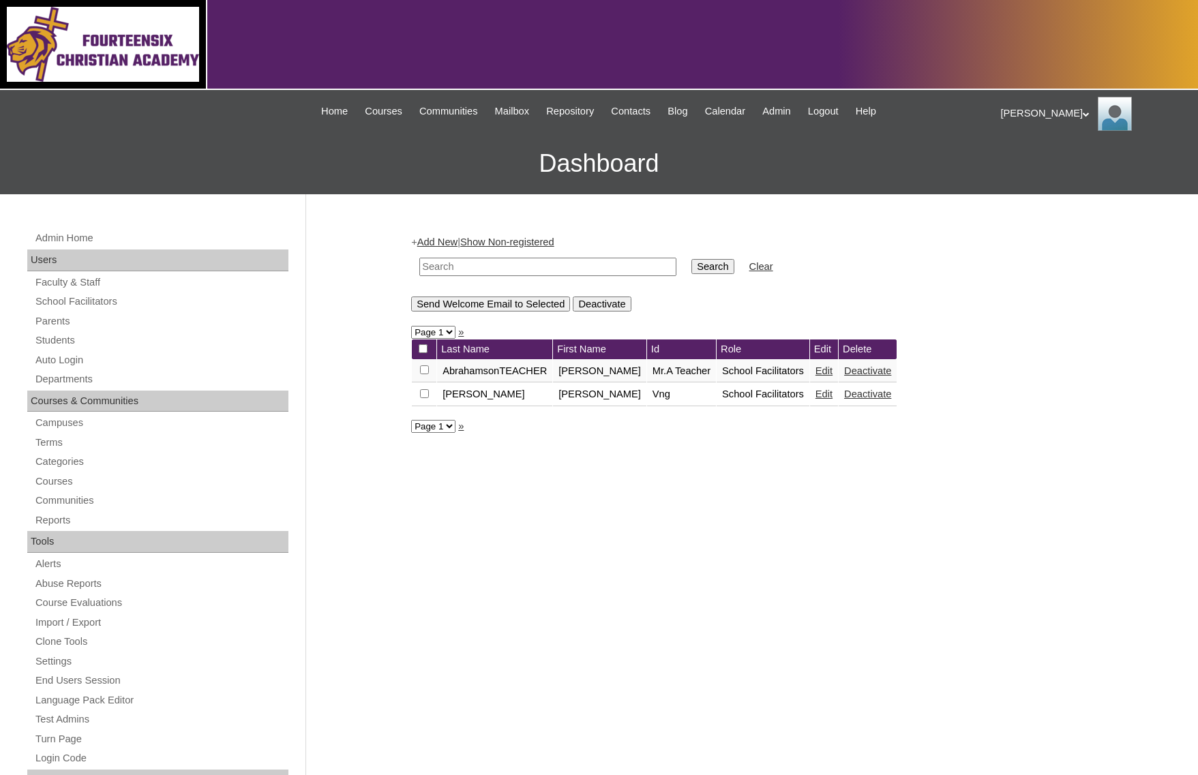
click at [424, 374] on input "checkbox" at bounding box center [424, 370] width 9 height 9
checkbox input "false"
click at [751, 372] on td "School Facilitators" at bounding box center [763, 371] width 93 height 23
click at [1083, 112] on icon at bounding box center [1086, 114] width 7 height 5
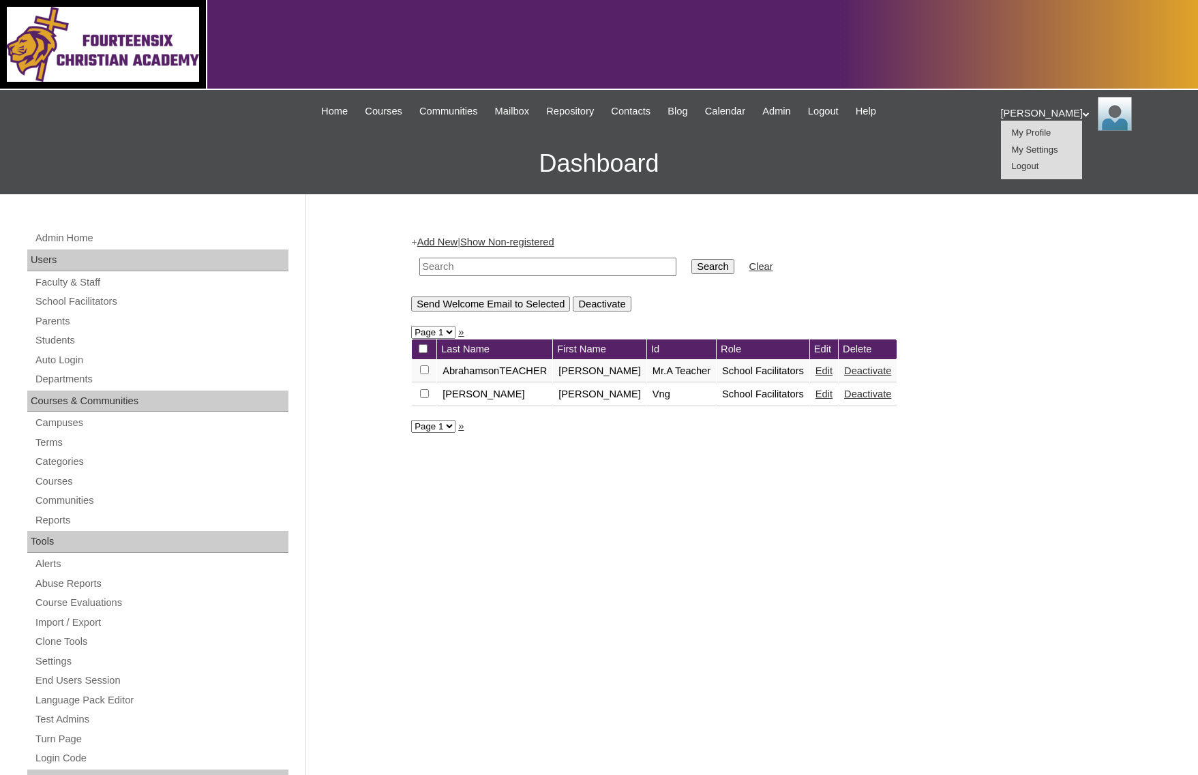
click at [1033, 166] on span "Logout" at bounding box center [1025, 166] width 27 height 10
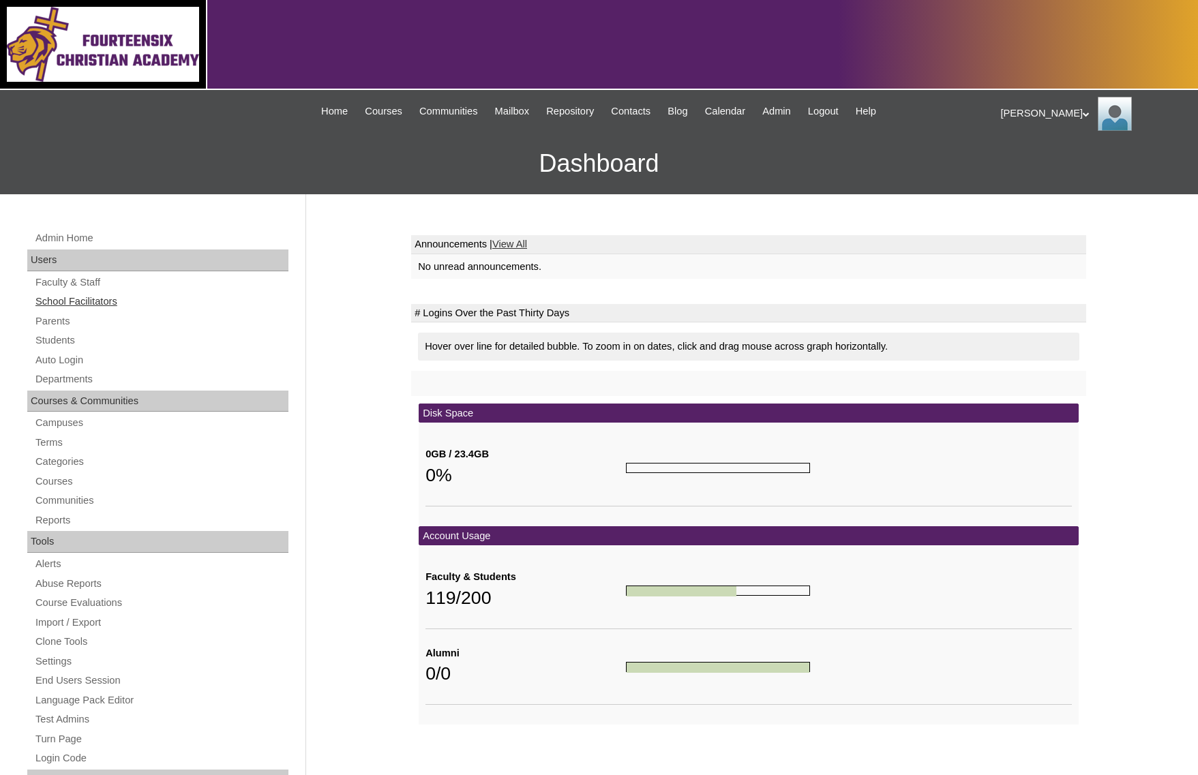
click at [87, 301] on link "School Facilitators" at bounding box center [161, 301] width 254 height 17
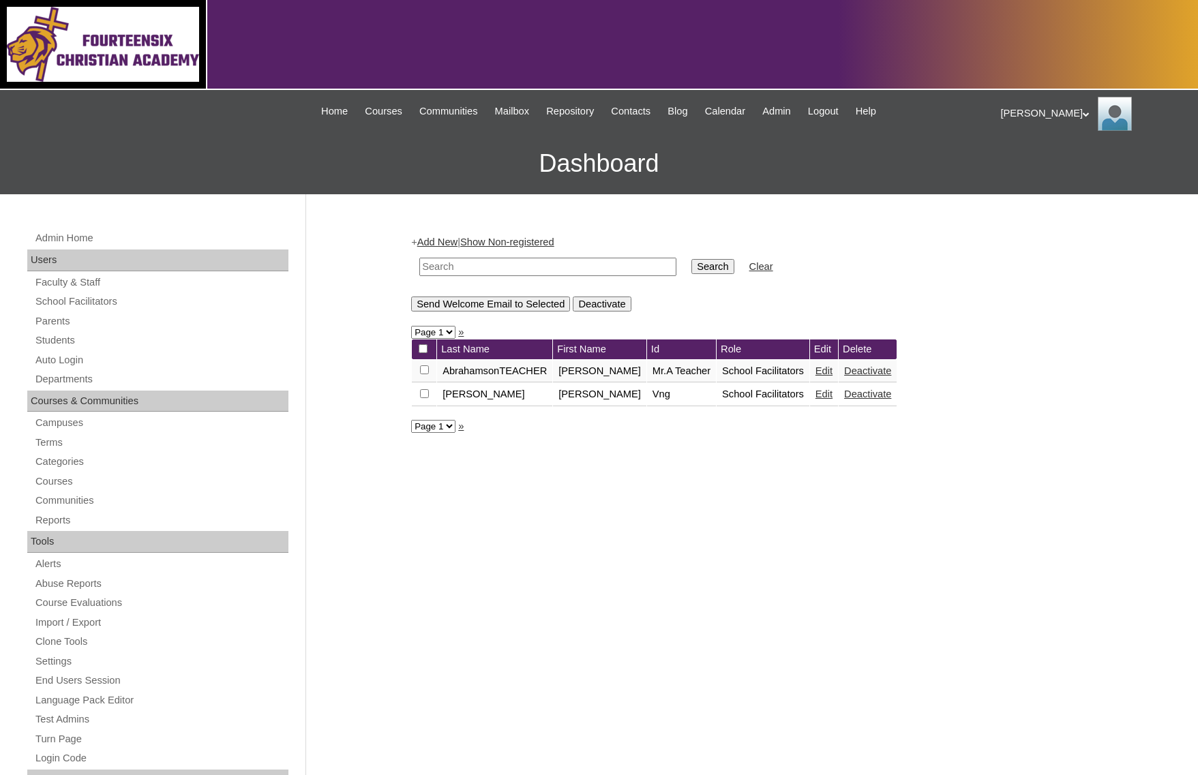
click at [422, 373] on input "checkbox" at bounding box center [424, 370] width 9 height 9
checkbox input "true"
click at [479, 306] on input "Send Welcome Email to Selected" at bounding box center [490, 304] width 159 height 15
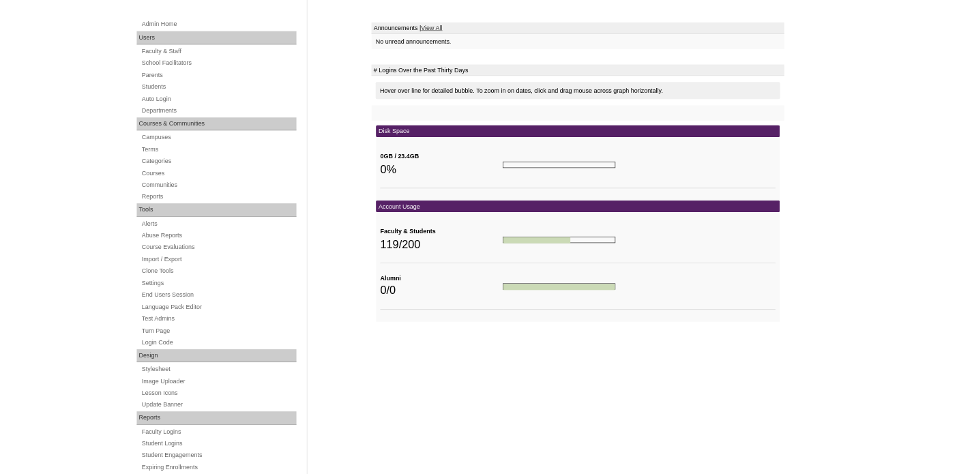
scroll to position [186, 0]
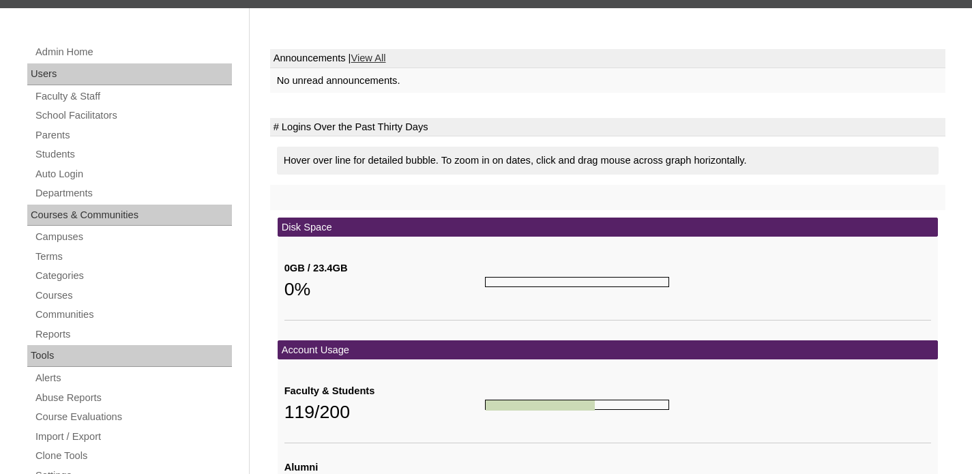
click at [512, 89] on td "No unread announcements." at bounding box center [607, 80] width 675 height 25
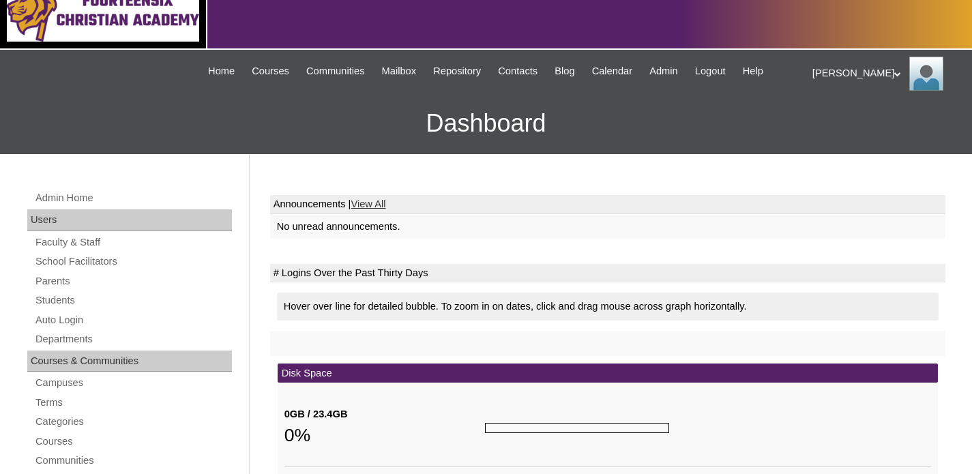
scroll to position [43, 0]
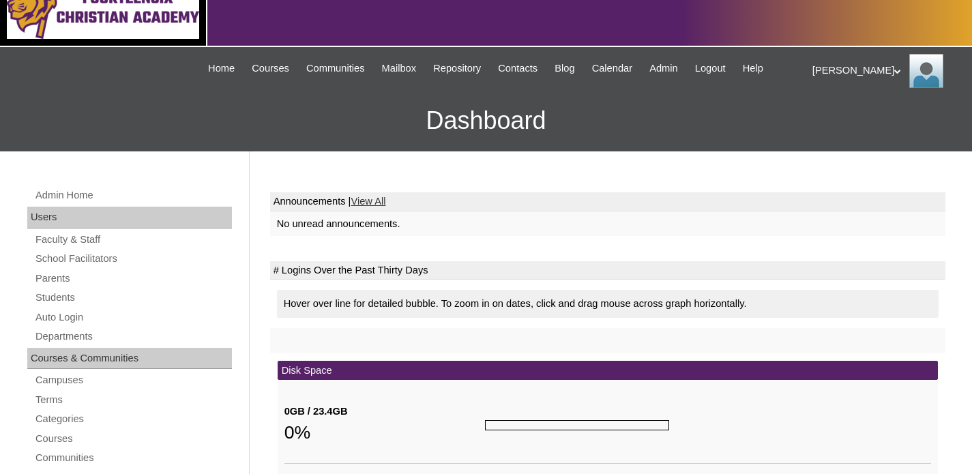
click at [156, 143] on h3 "Dashboard" at bounding box center [486, 120] width 958 height 61
click at [117, 261] on link "School Facilitators" at bounding box center [133, 258] width 198 height 17
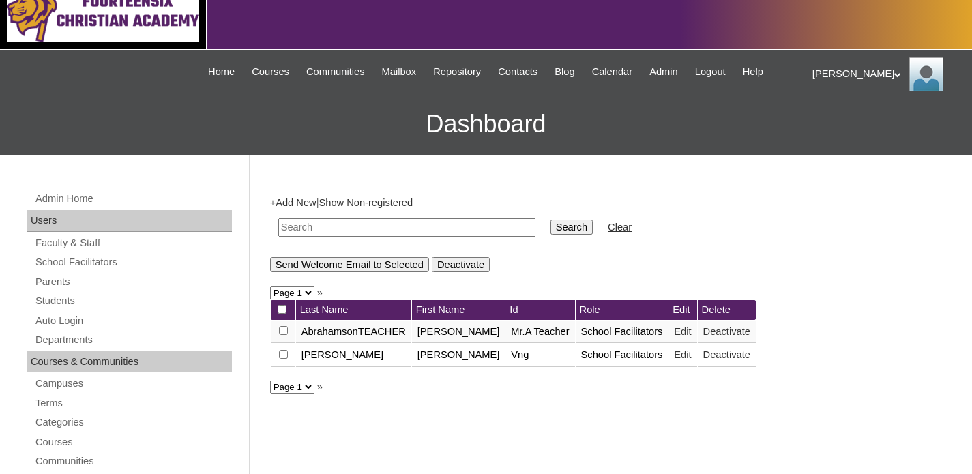
scroll to position [46, 0]
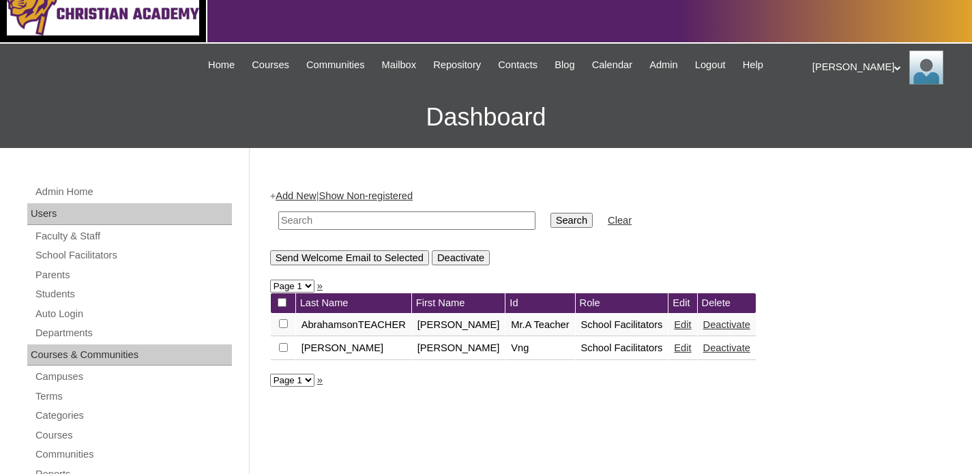
click at [280, 328] on input "checkbox" at bounding box center [283, 323] width 9 height 9
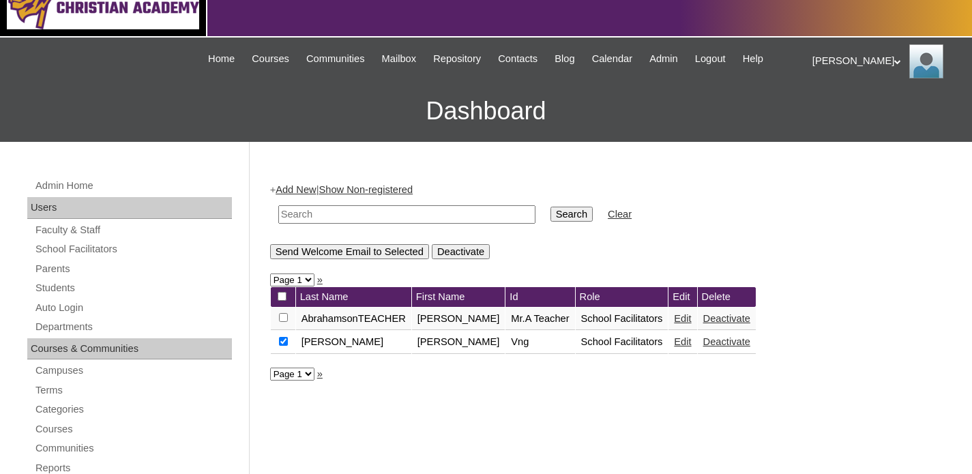
scroll to position [57, 0]
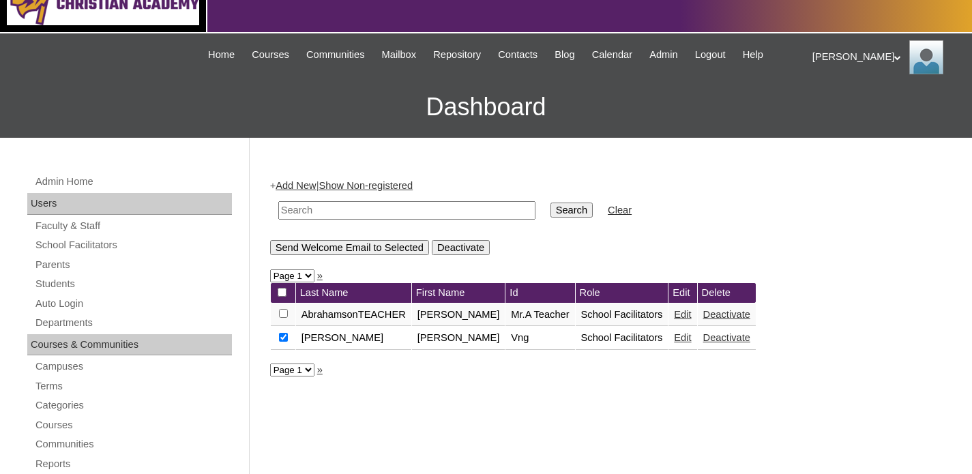
click at [282, 318] on input "checkbox" at bounding box center [283, 313] width 9 height 9
checkbox input "false"
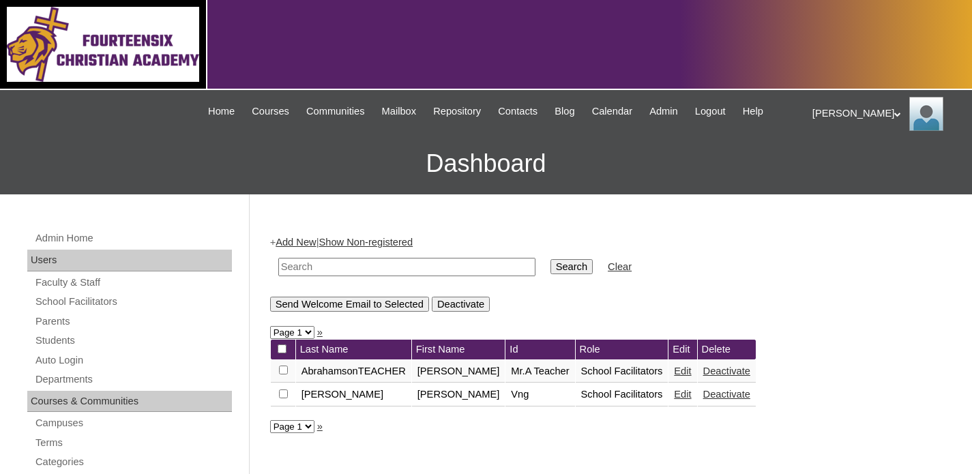
scroll to position [0, 0]
click at [67, 359] on link "Auto Login" at bounding box center [133, 360] width 198 height 17
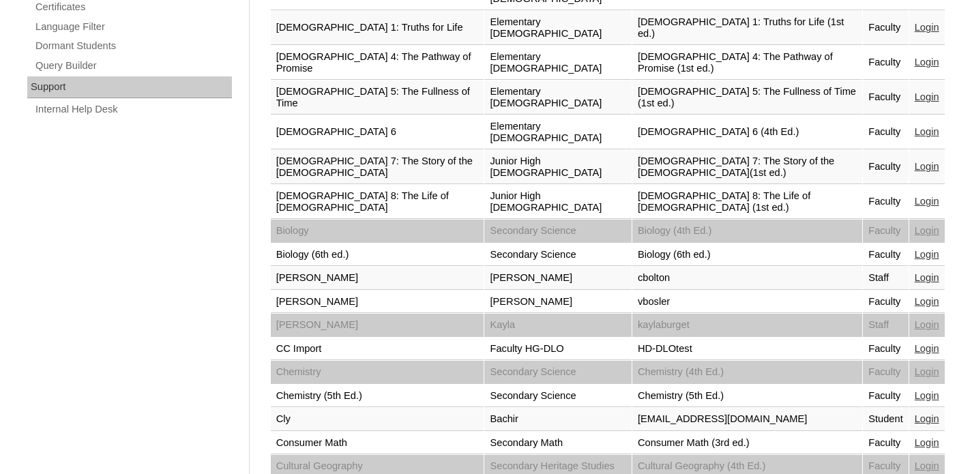
scroll to position [1016, 0]
click at [929, 412] on link "Login" at bounding box center [927, 417] width 25 height 11
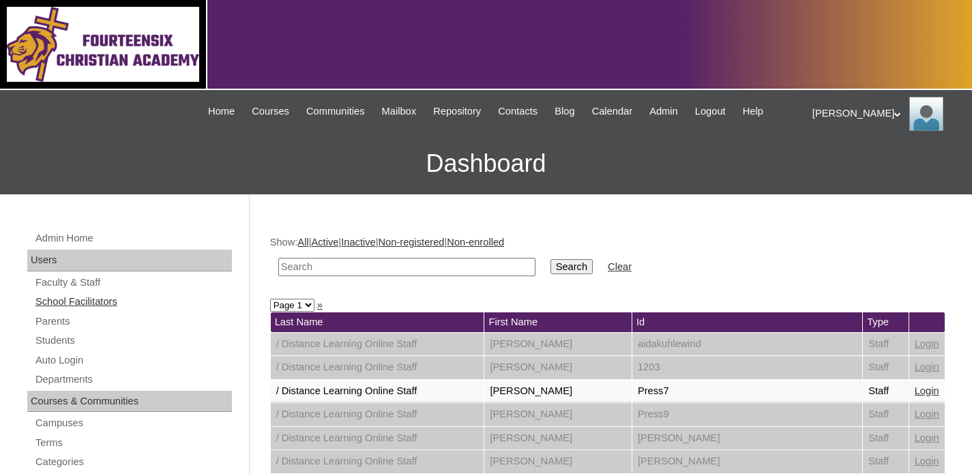
click at [121, 304] on link "School Facilitators" at bounding box center [133, 301] width 198 height 17
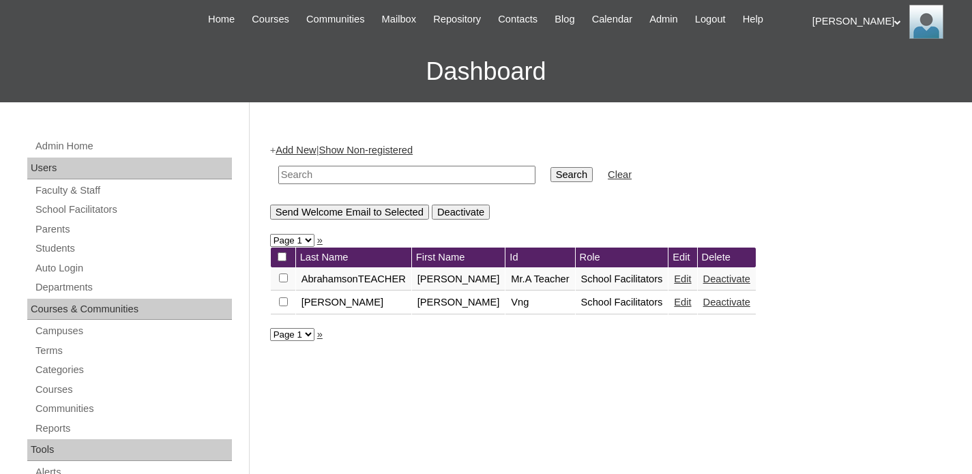
scroll to position [93, 0]
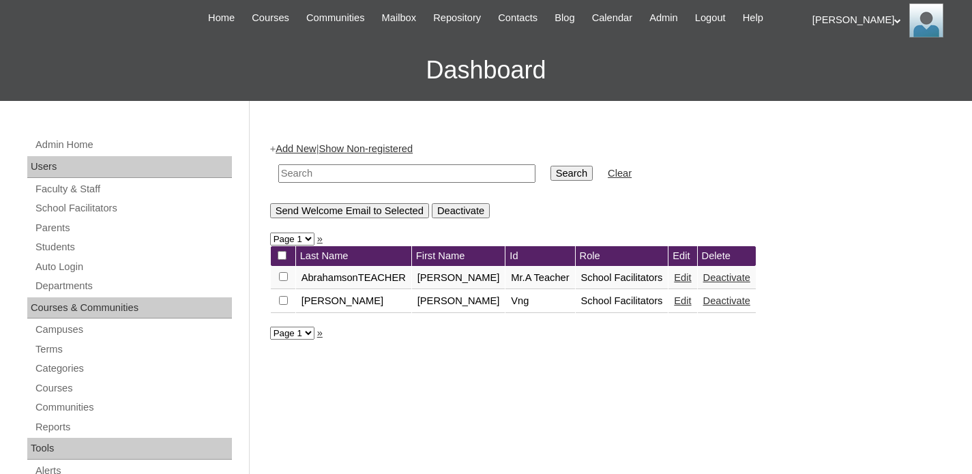
click at [674, 275] on link "Edit" at bounding box center [682, 277] width 17 height 11
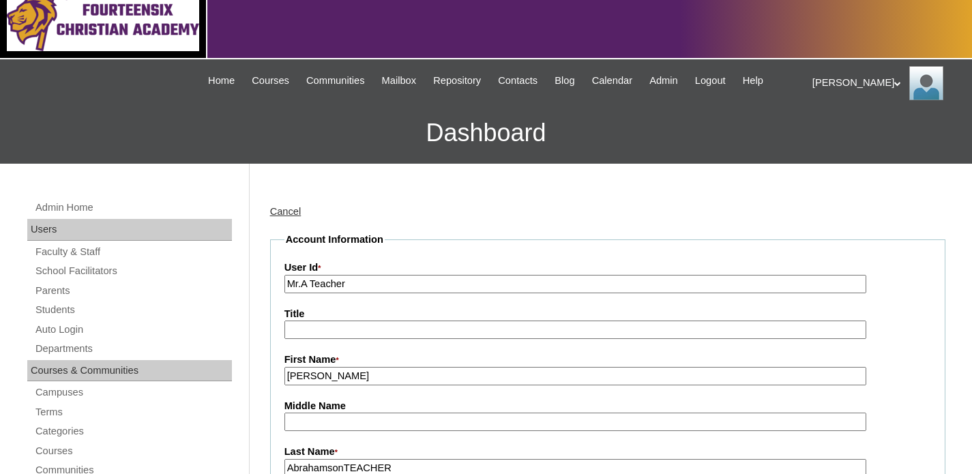
scroll to position [35, 0]
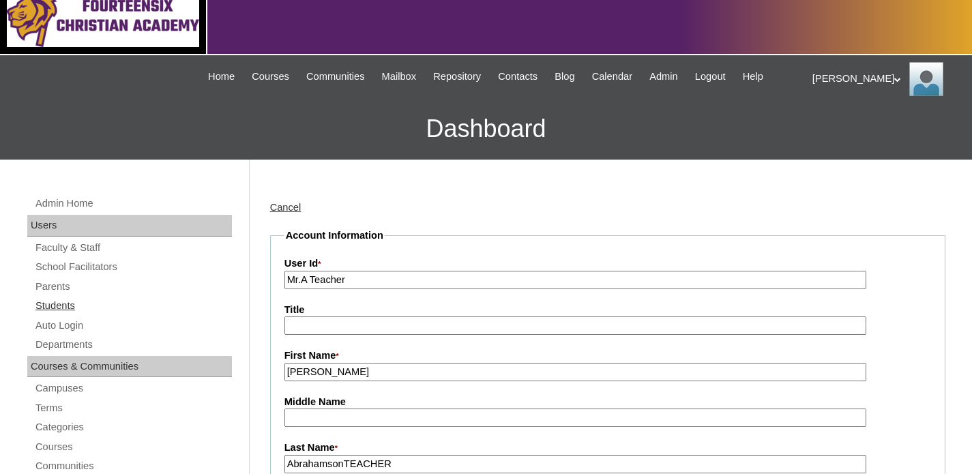
click at [78, 306] on link "Students" at bounding box center [133, 305] width 198 height 17
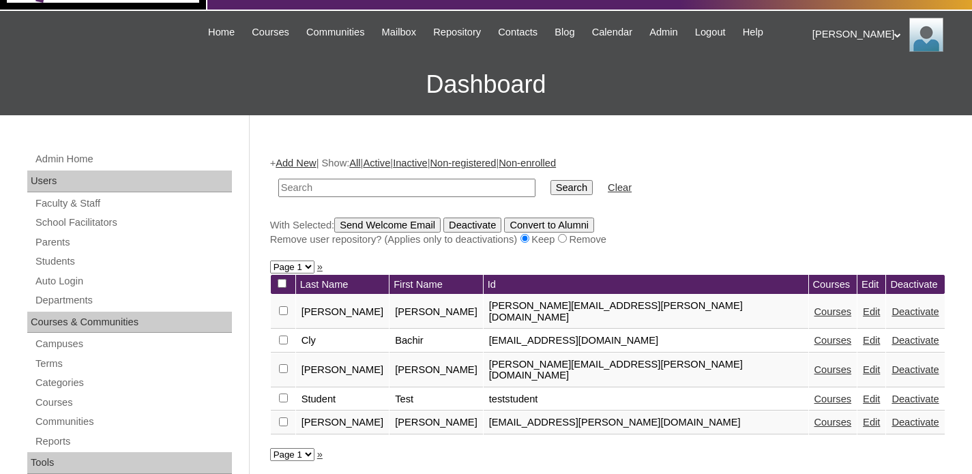
scroll to position [82, 0]
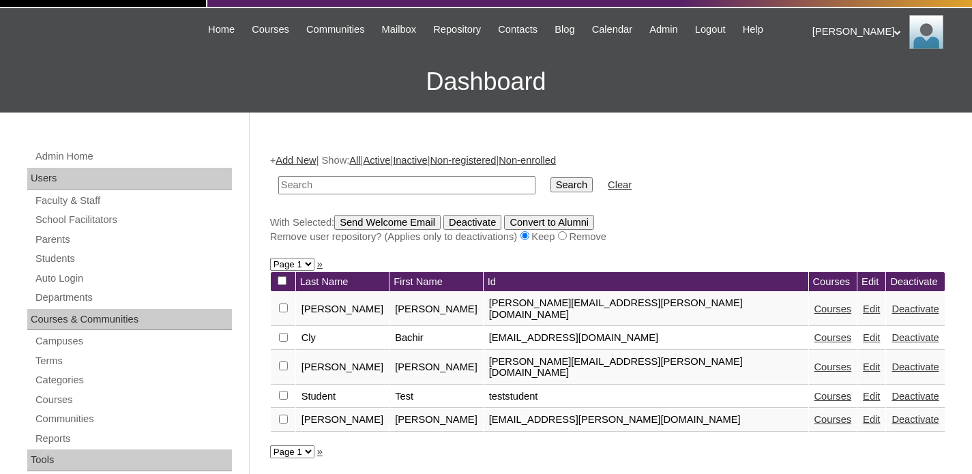
click at [863, 332] on link "Edit" at bounding box center [871, 337] width 17 height 11
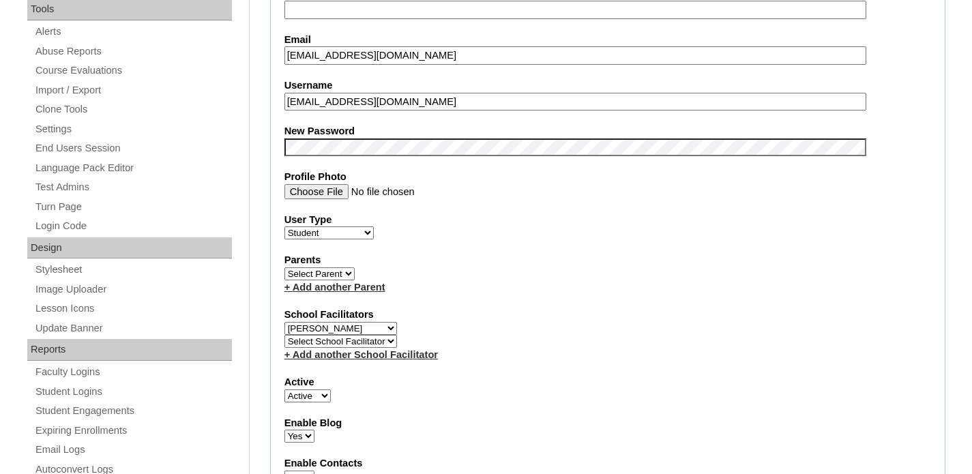
scroll to position [533, 0]
select select "98815"
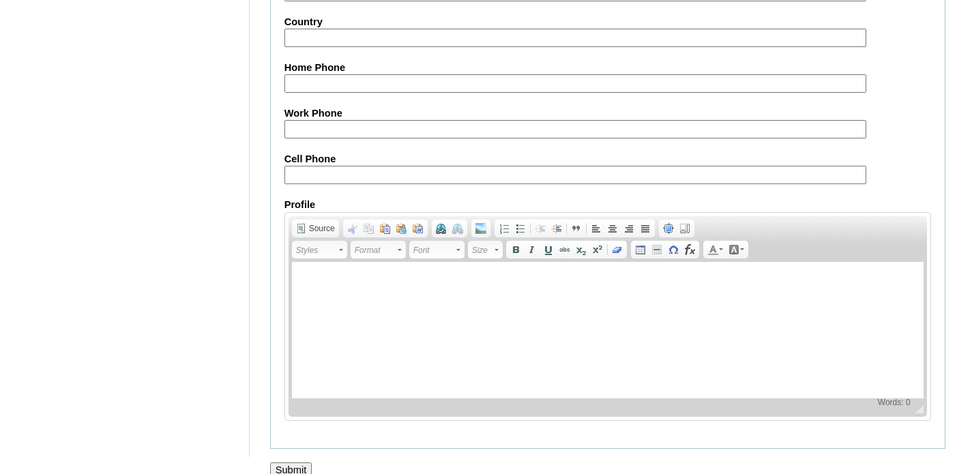
scroll to position [1623, 0]
click at [288, 463] on input "Submit" at bounding box center [291, 470] width 42 height 15
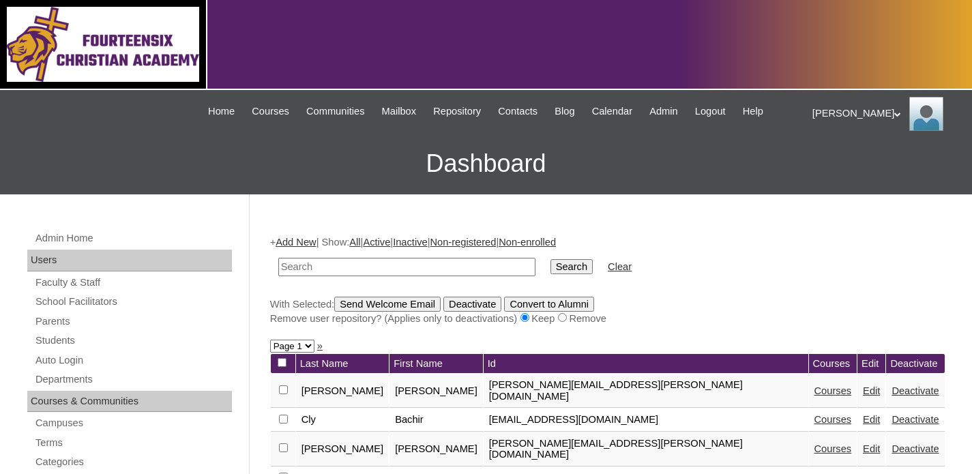
click at [835, 117] on div "Cody My Profile My Settings Logout" at bounding box center [885, 114] width 146 height 34
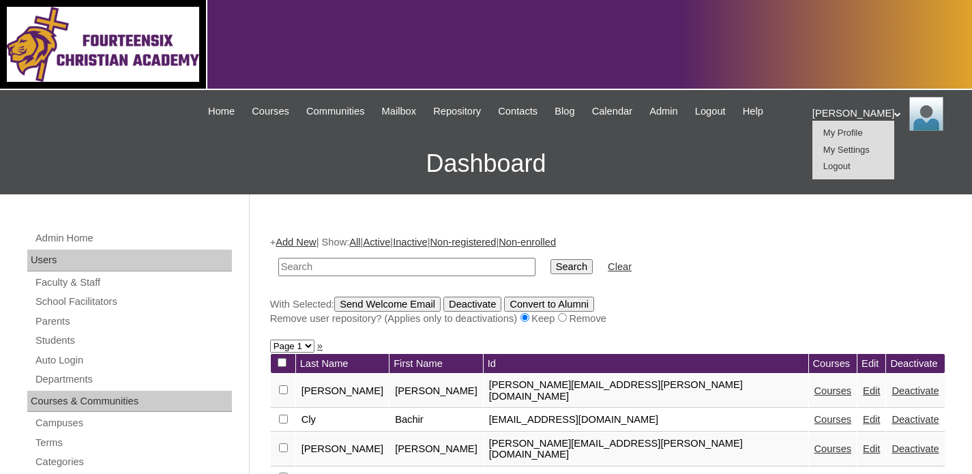
click at [838, 165] on span "Logout" at bounding box center [836, 166] width 27 height 10
